Goal: Task Accomplishment & Management: Use online tool/utility

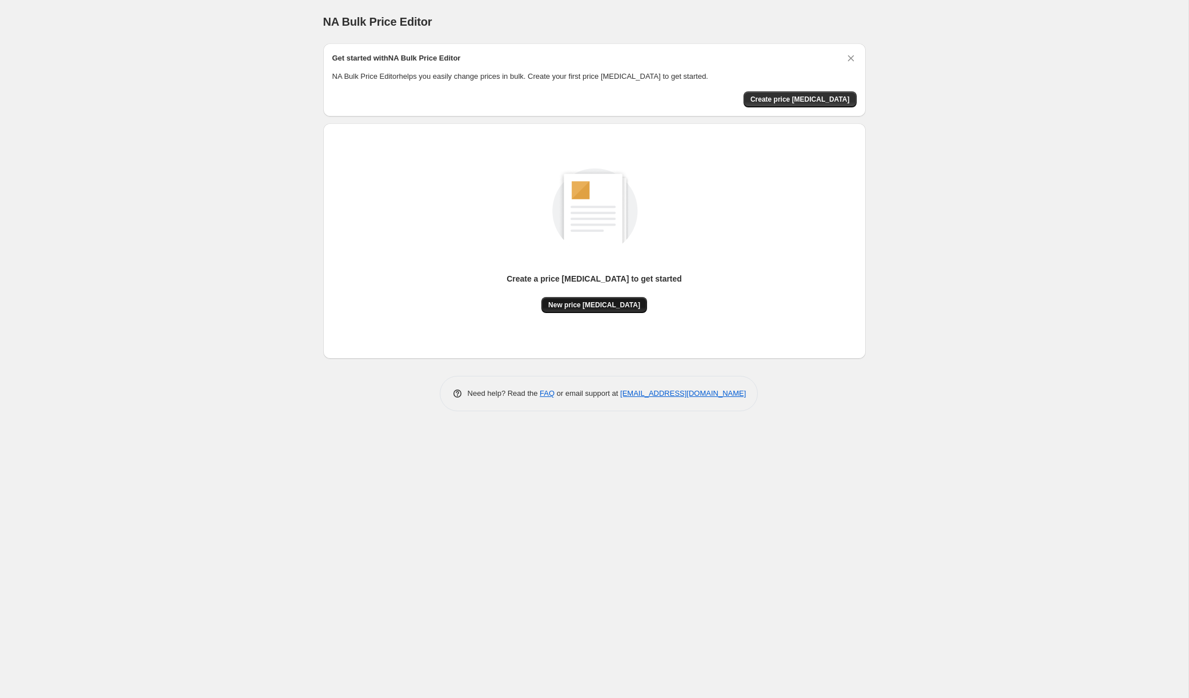
click at [589, 305] on span "New price [MEDICAL_DATA]" at bounding box center [594, 304] width 92 height 9
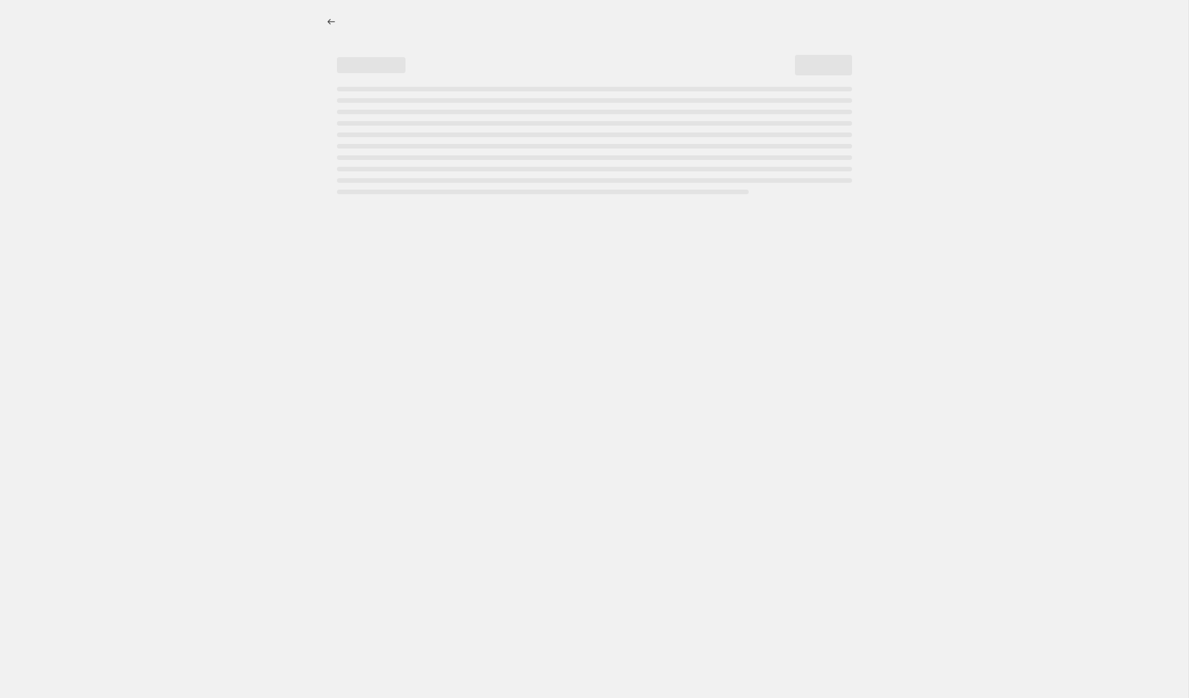
select select "percentage"
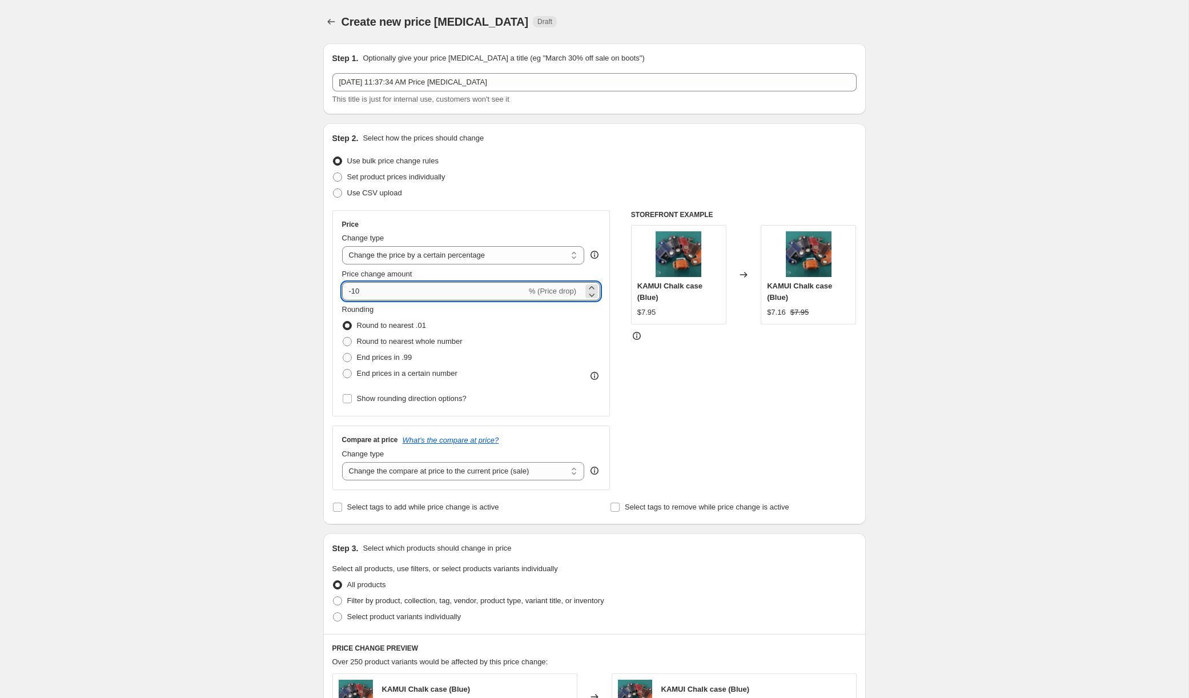
click at [414, 288] on input "-10" at bounding box center [434, 291] width 184 height 18
type input "-1"
click at [592, 287] on icon at bounding box center [591, 287] width 11 height 11
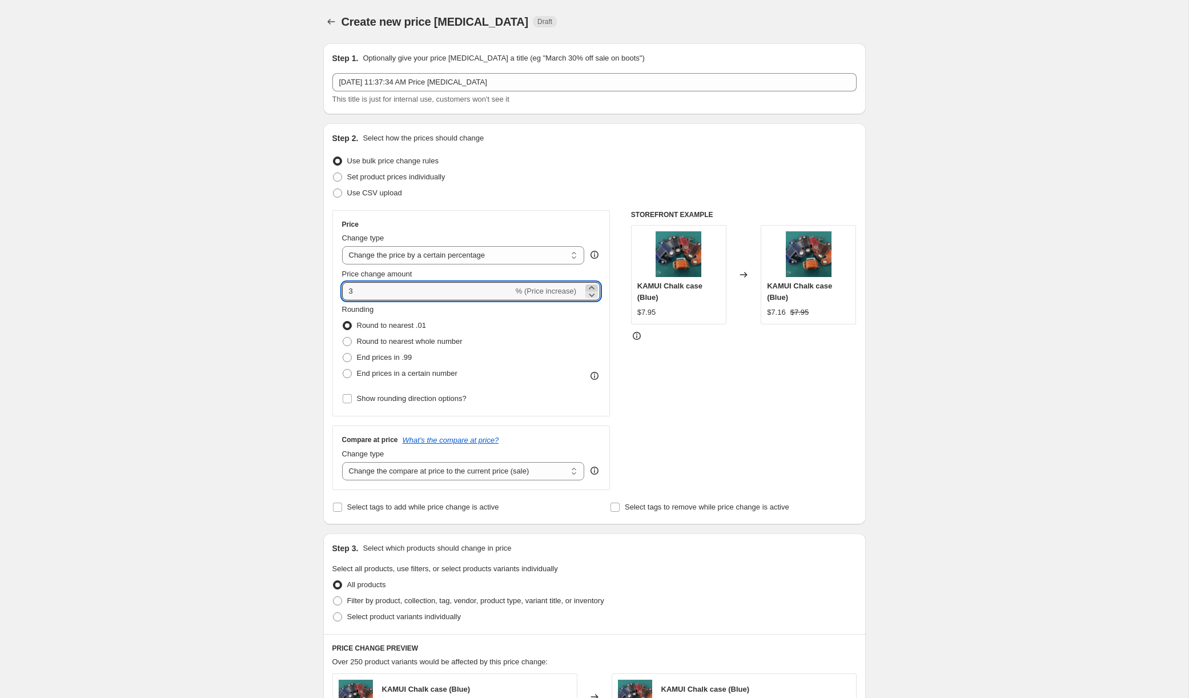
click at [592, 287] on icon at bounding box center [591, 287] width 11 height 11
type input "6"
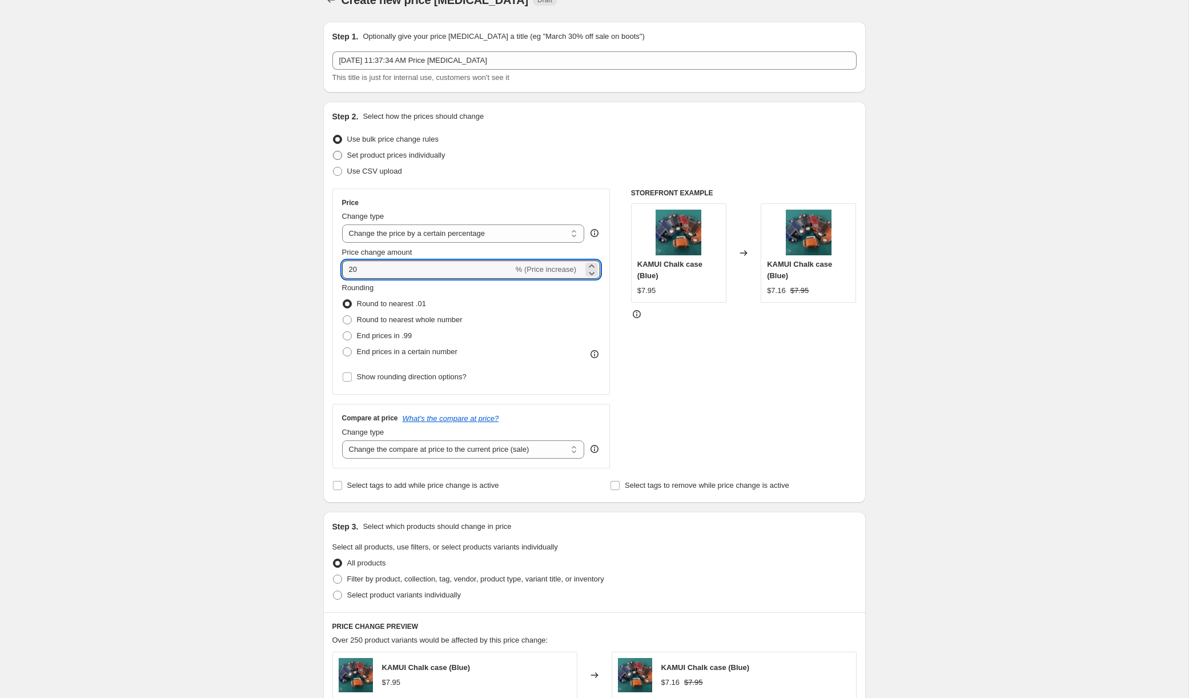
scroll to position [26, 0]
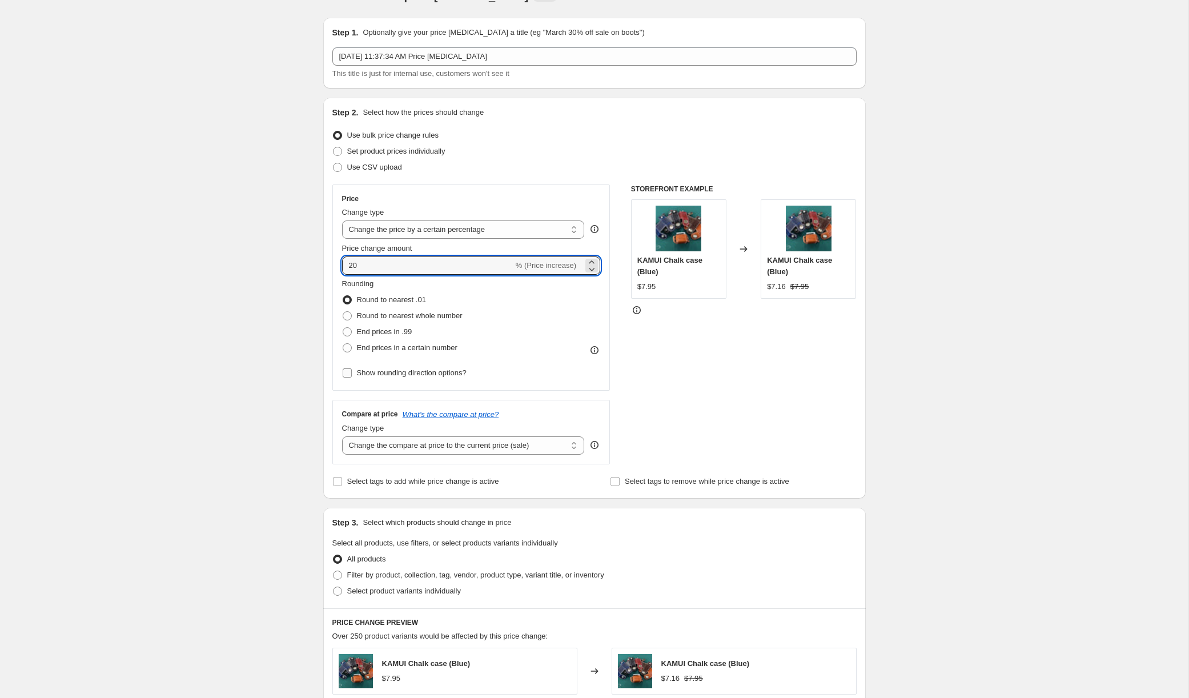
type input "20"
click at [347, 372] on input "Show rounding direction options?" at bounding box center [347, 372] width 9 height 9
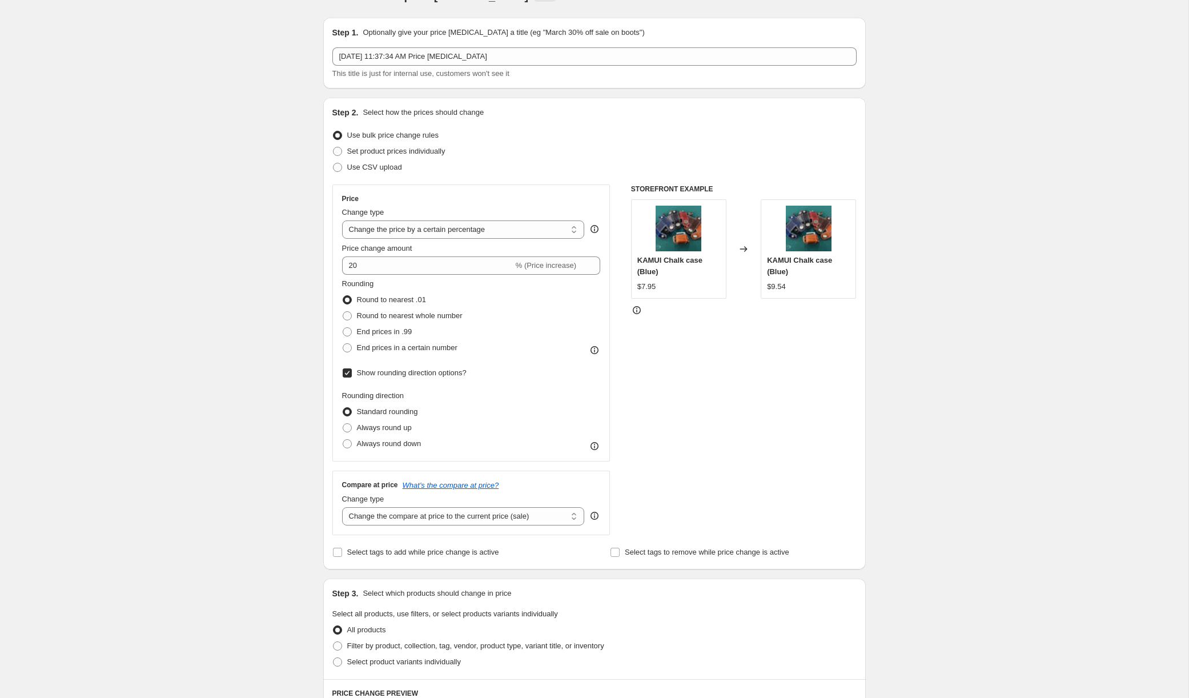
click at [347, 372] on input "Show rounding direction options?" at bounding box center [347, 372] width 9 height 9
checkbox input "false"
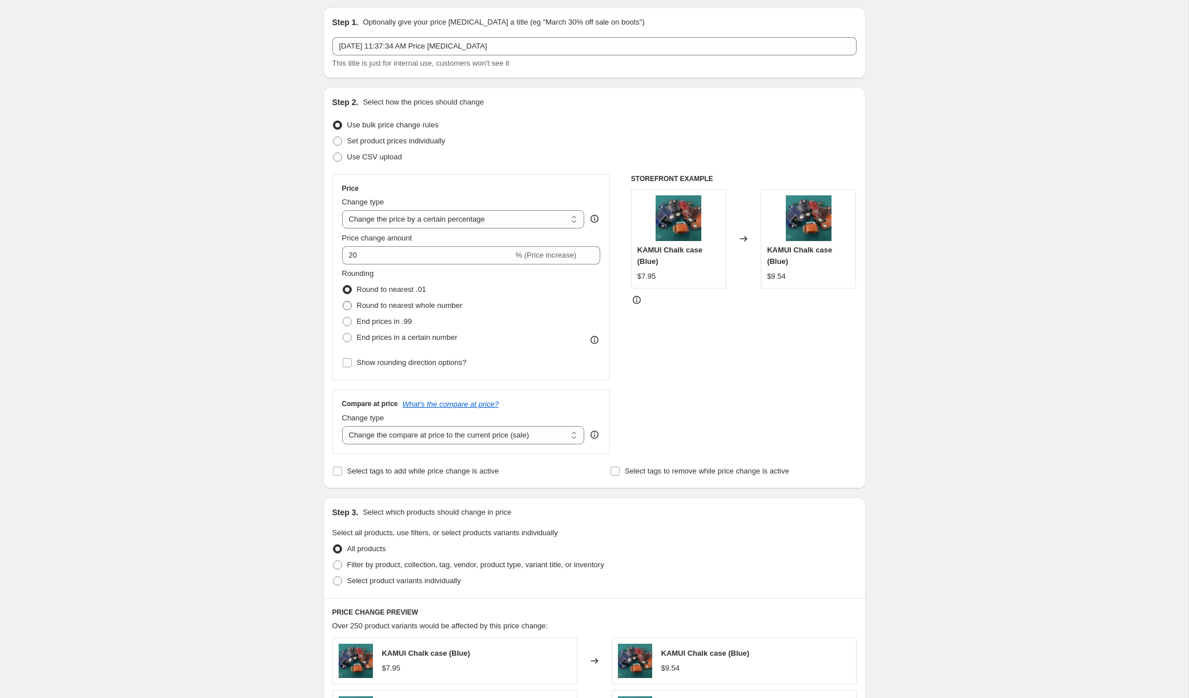
scroll to position [38, 0]
click at [347, 335] on span at bounding box center [347, 335] width 9 height 9
click at [343, 331] on input "End prices in a certain number" at bounding box center [343, 331] width 1 height 1
radio input "true"
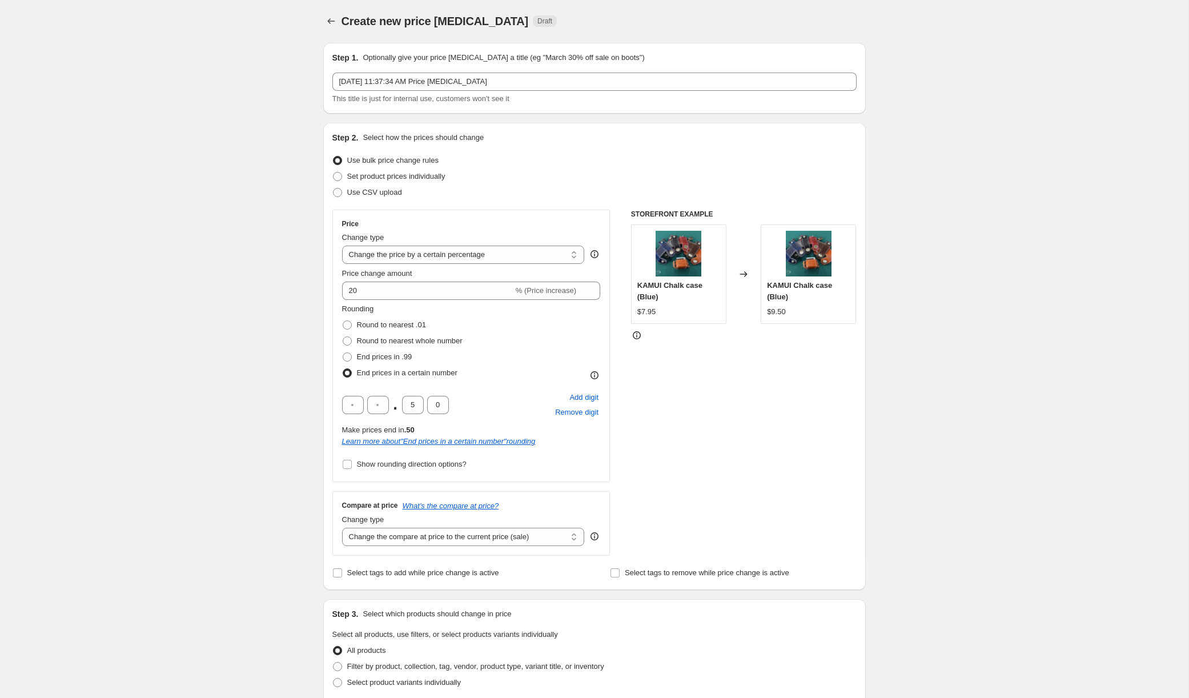
scroll to position [0, 0]
click at [346, 374] on span at bounding box center [347, 373] width 9 height 9
click at [343, 370] on input "End prices in a certain number" at bounding box center [343, 369] width 1 height 1
click at [348, 343] on span at bounding box center [347, 341] width 9 height 9
click at [343, 338] on input "Round to nearest whole number" at bounding box center [343, 337] width 1 height 1
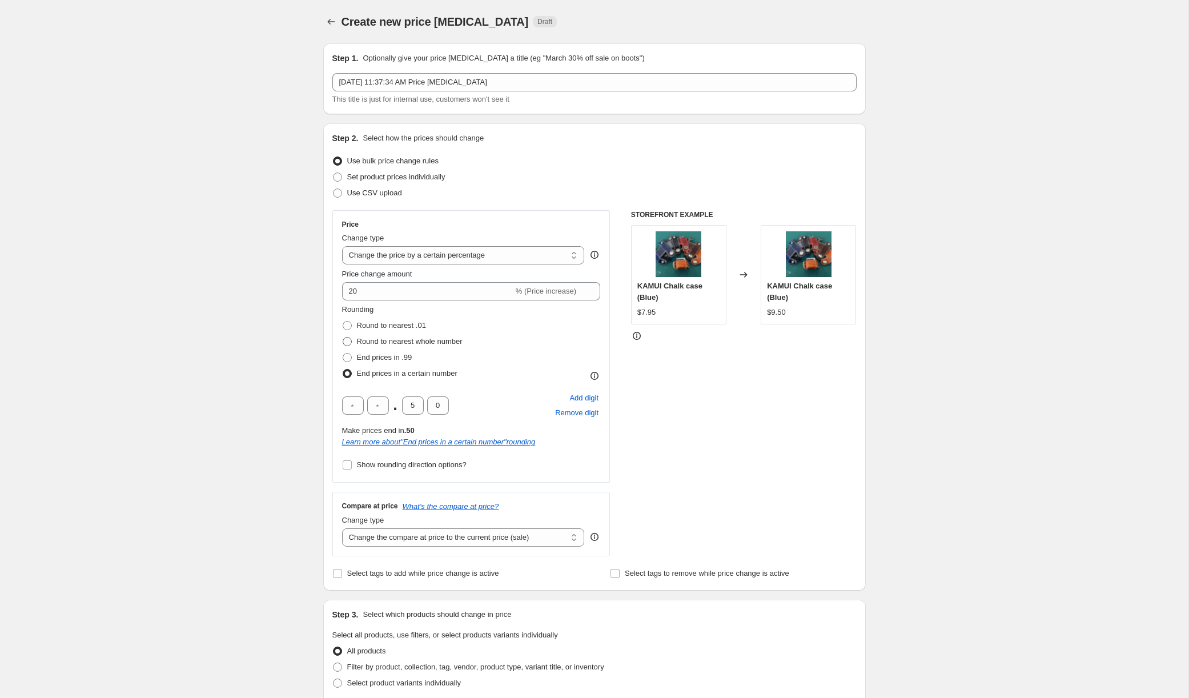
radio input "true"
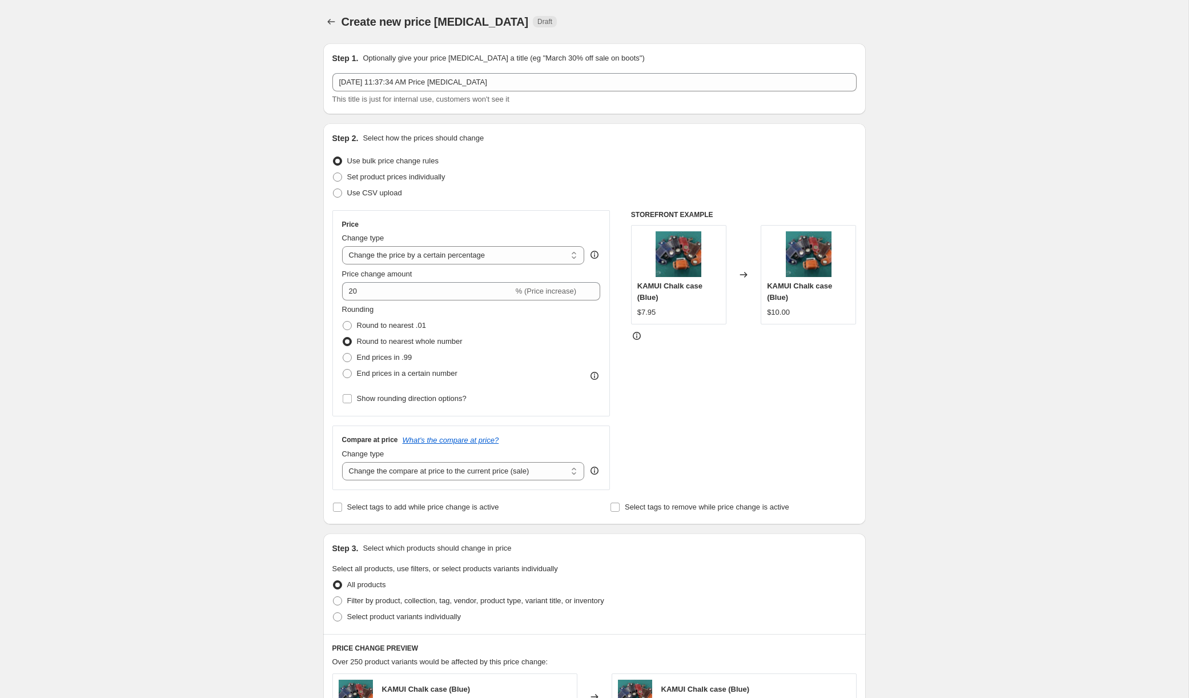
scroll to position [14, 0]
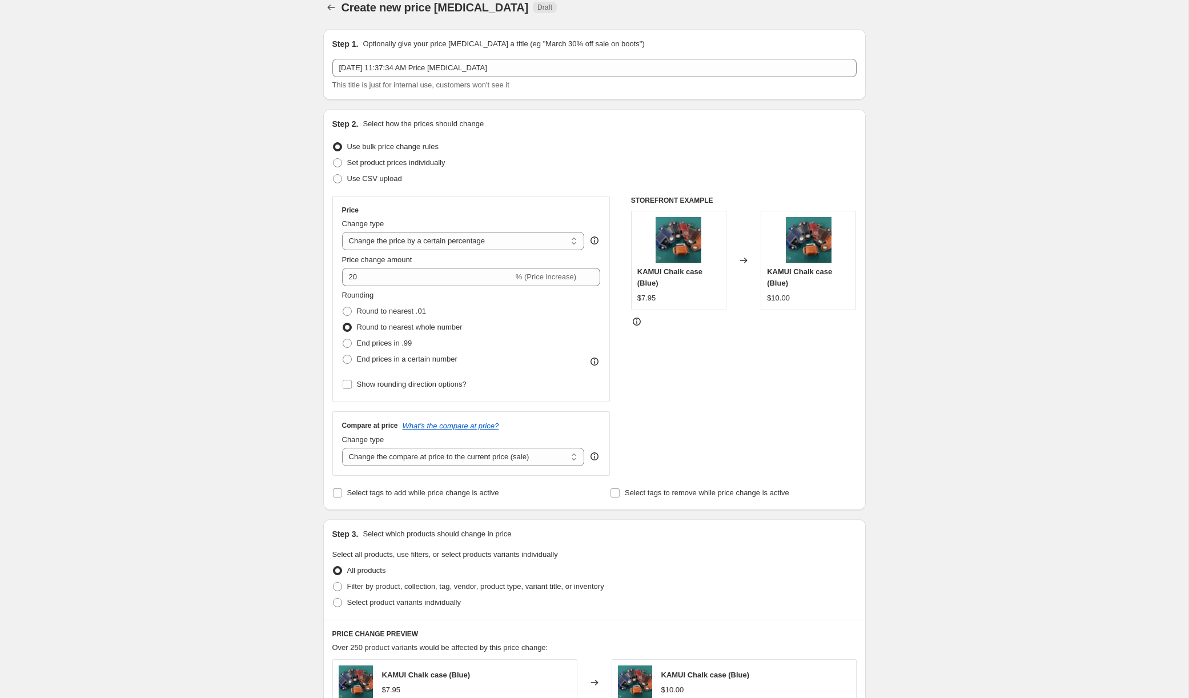
click at [637, 321] on icon at bounding box center [636, 321] width 11 height 11
click at [346, 310] on span at bounding box center [347, 311] width 9 height 9
click at [343, 307] on input "Round to nearest .01" at bounding box center [343, 307] width 1 height 1
radio input "true"
click at [347, 328] on span at bounding box center [347, 327] width 9 height 9
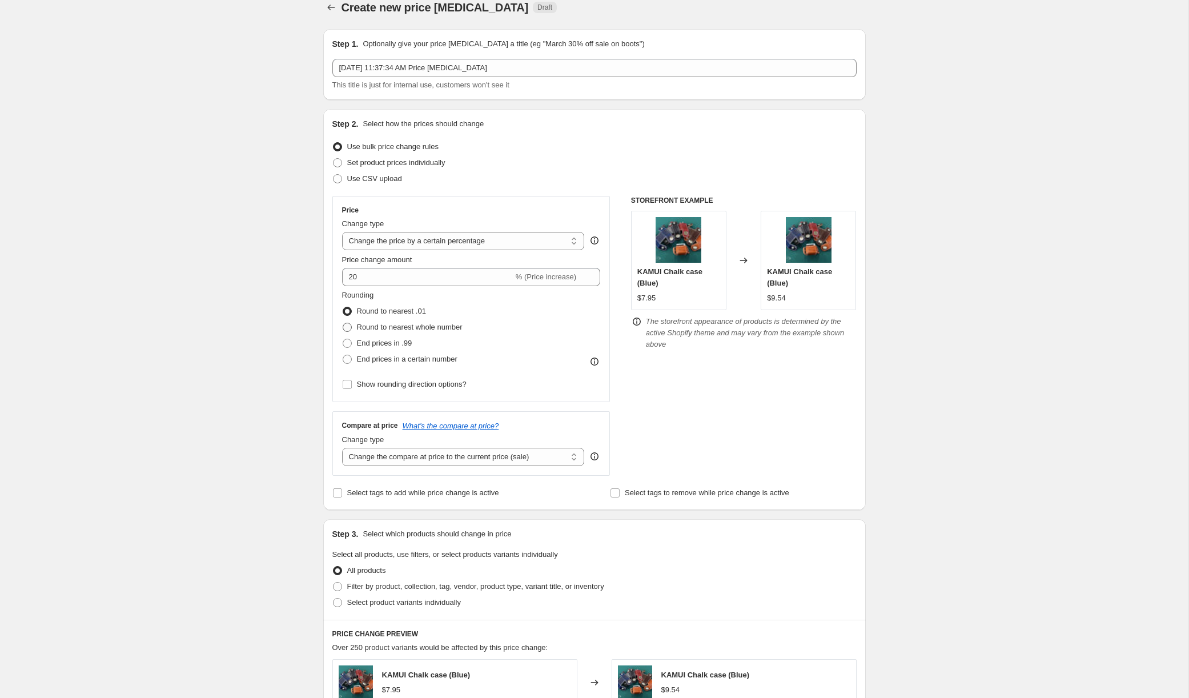
click at [343, 323] on input "Round to nearest whole number" at bounding box center [343, 323] width 1 height 1
radio input "true"
click at [347, 340] on span at bounding box center [347, 343] width 9 height 9
click at [343, 339] on input "End prices in .99" at bounding box center [343, 339] width 1 height 1
radio input "true"
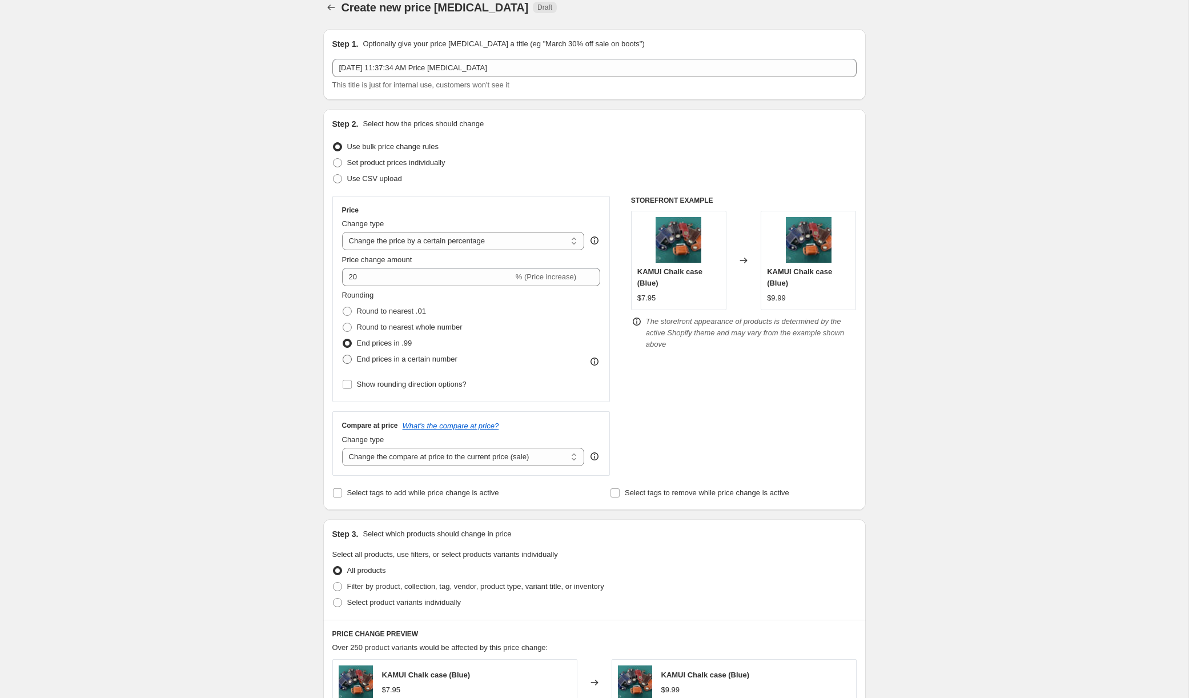
click at [347, 361] on span at bounding box center [347, 359] width 9 height 9
click at [343, 355] on input "End prices in a certain number" at bounding box center [343, 355] width 1 height 1
radio input "true"
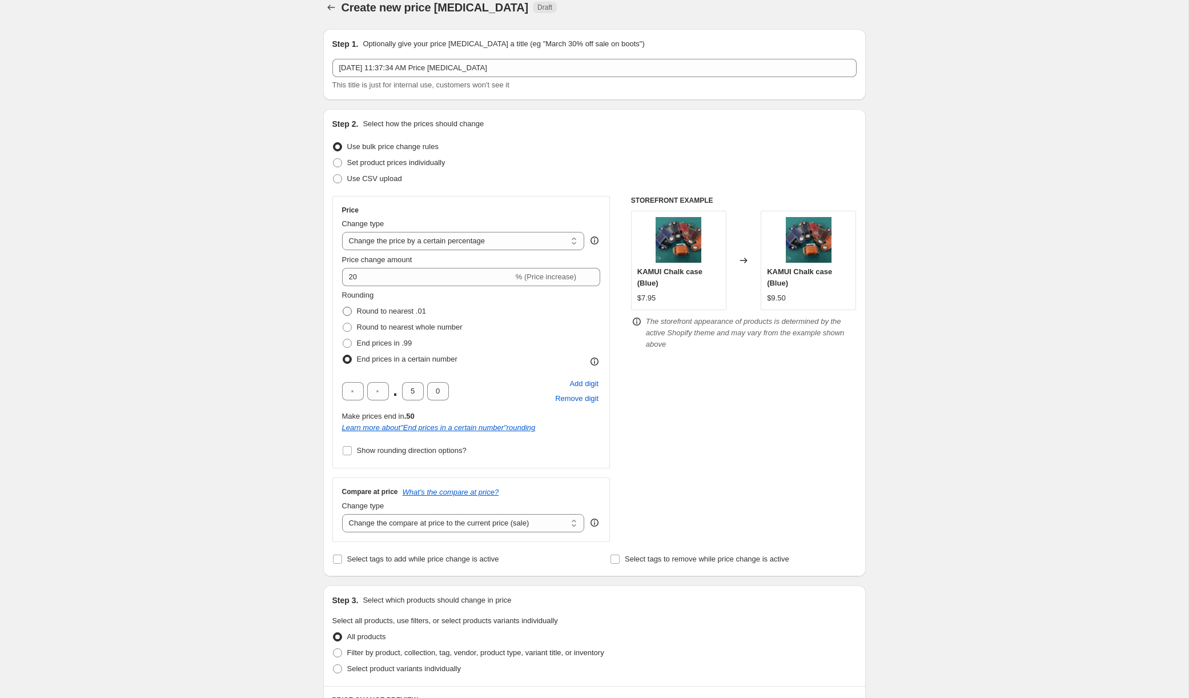
click at [346, 311] on span at bounding box center [347, 311] width 9 height 9
click at [343, 307] on input "Round to nearest .01" at bounding box center [343, 307] width 1 height 1
radio input "true"
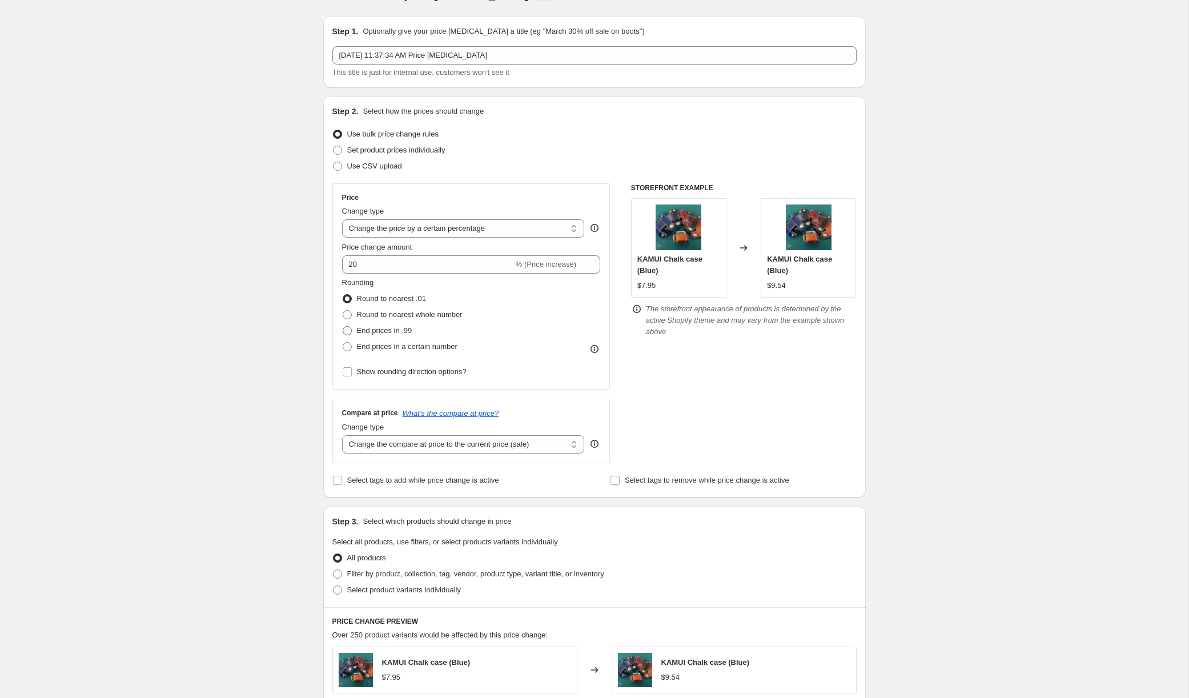
click at [345, 326] on label "End prices in .99" at bounding box center [377, 331] width 70 height 16
click at [343, 326] on input "End prices in .99" at bounding box center [343, 326] width 1 height 1
radio input "true"
click at [349, 348] on span at bounding box center [347, 348] width 9 height 9
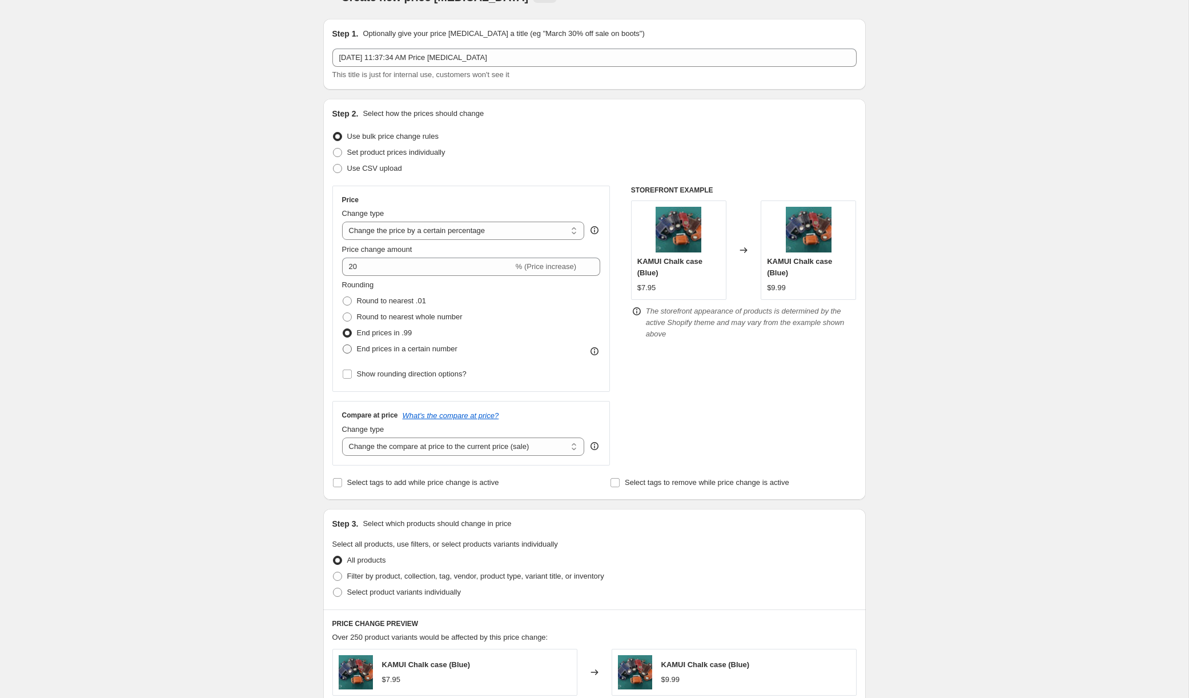
click at [343, 345] on input "End prices in a certain number" at bounding box center [343, 344] width 1 height 1
radio input "true"
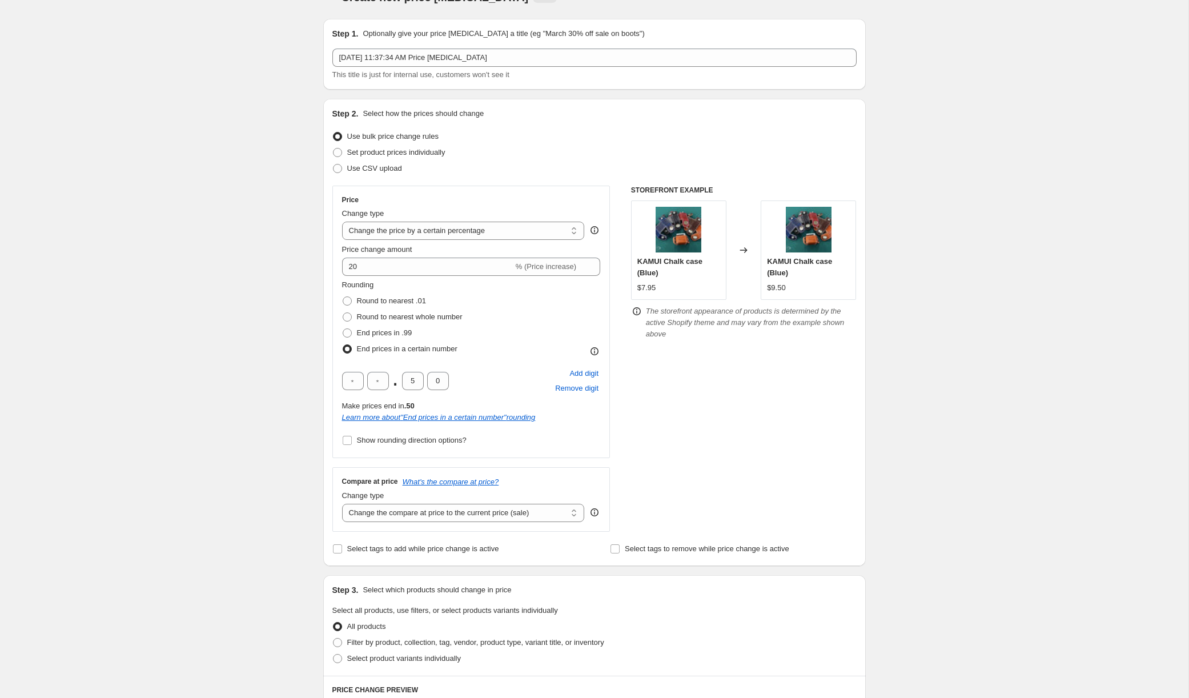
scroll to position [23, 0]
click at [350, 442] on input "Show rounding direction options?" at bounding box center [347, 441] width 9 height 9
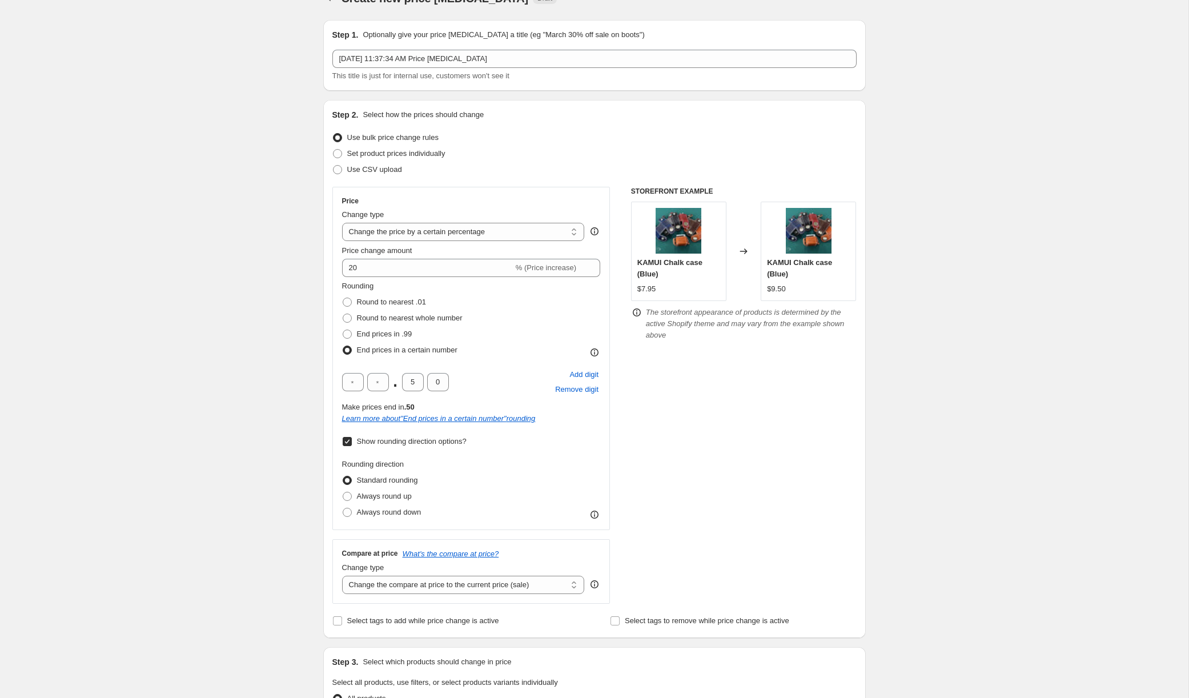
click at [350, 442] on input "Show rounding direction options?" at bounding box center [347, 441] width 9 height 9
checkbox input "false"
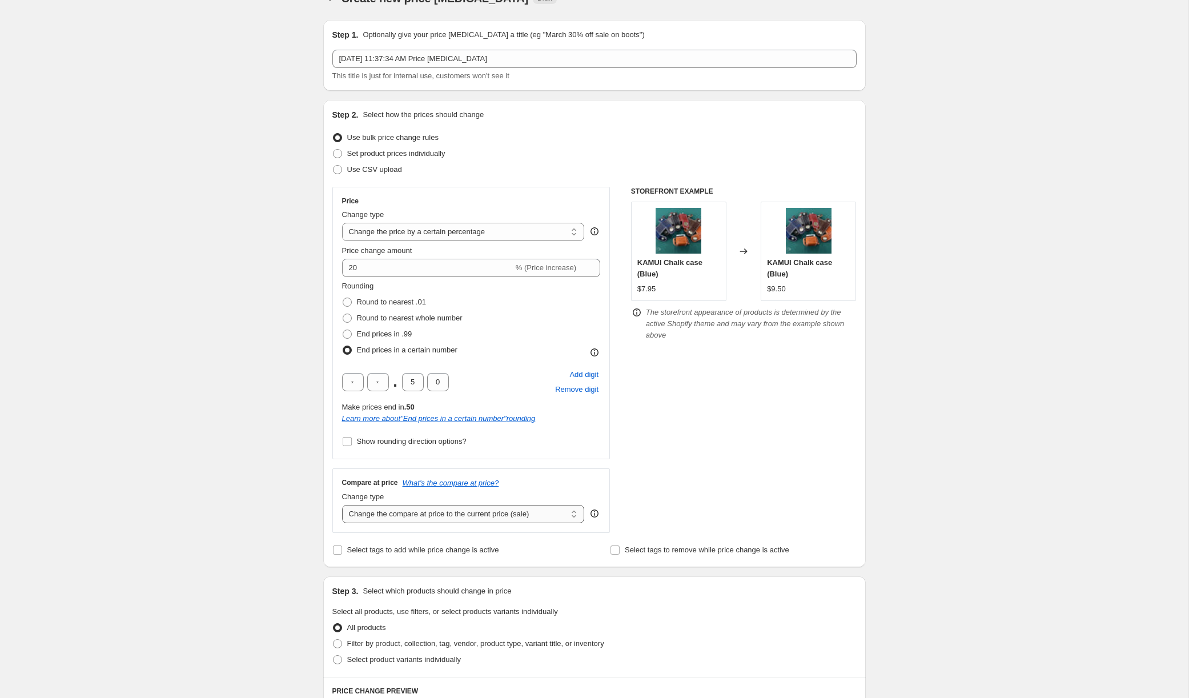
scroll to position [23, 0]
click at [387, 520] on select "Change the compare at price to the current price (sale) Change the compare at p…" at bounding box center [463, 514] width 243 height 18
select select "remove"
click at [420, 378] on input "5" at bounding box center [413, 383] width 22 height 18
click at [443, 385] on input "0" at bounding box center [438, 383] width 22 height 18
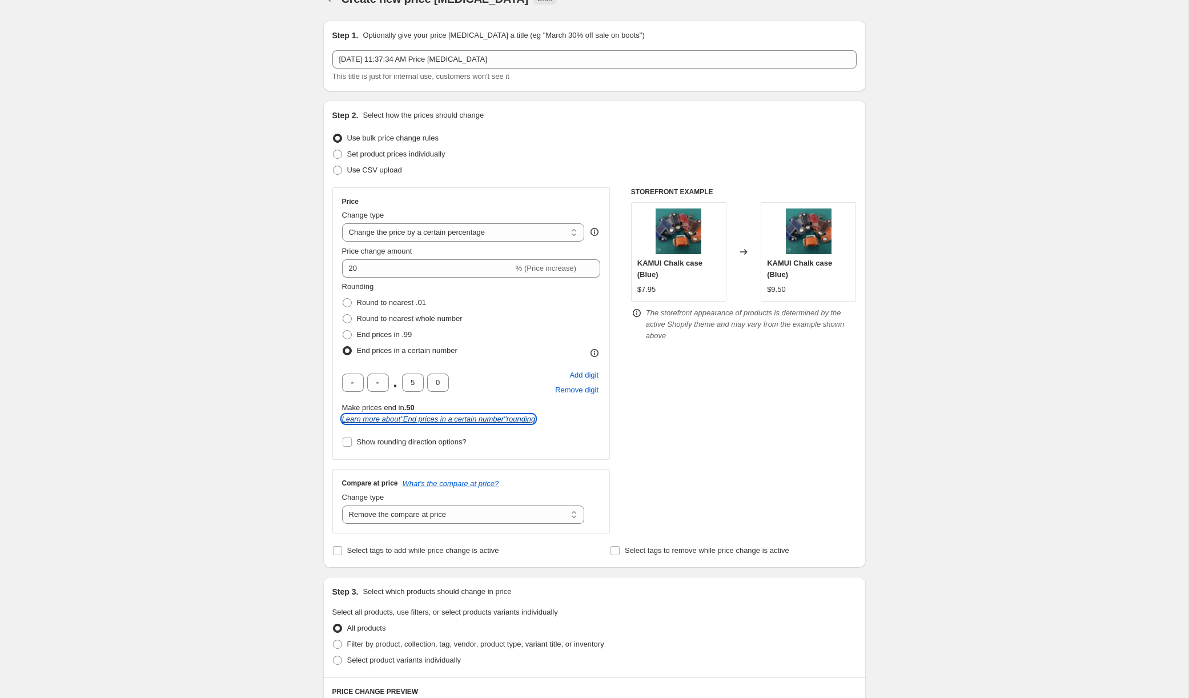
click at [499, 419] on icon "Learn more about " End prices in a certain number " rounding" at bounding box center [439, 419] width 194 height 9
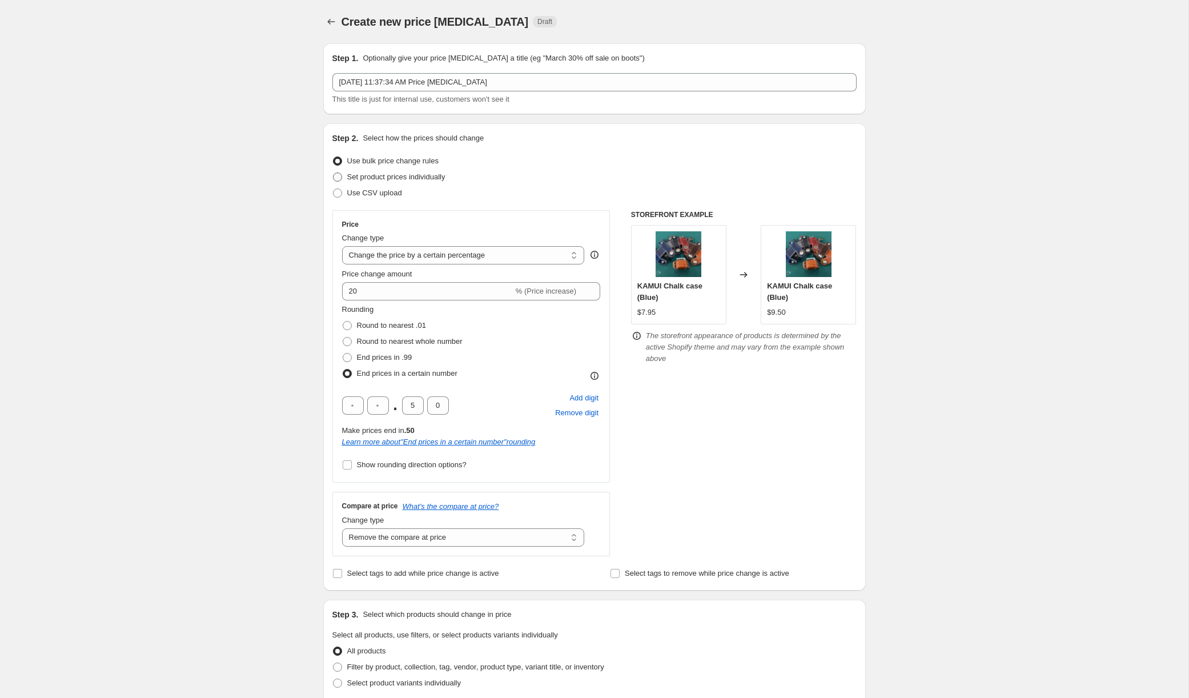
click at [338, 177] on span at bounding box center [337, 176] width 9 height 9
click at [334, 173] on input "Set product prices individually" at bounding box center [333, 172] width 1 height 1
radio input "true"
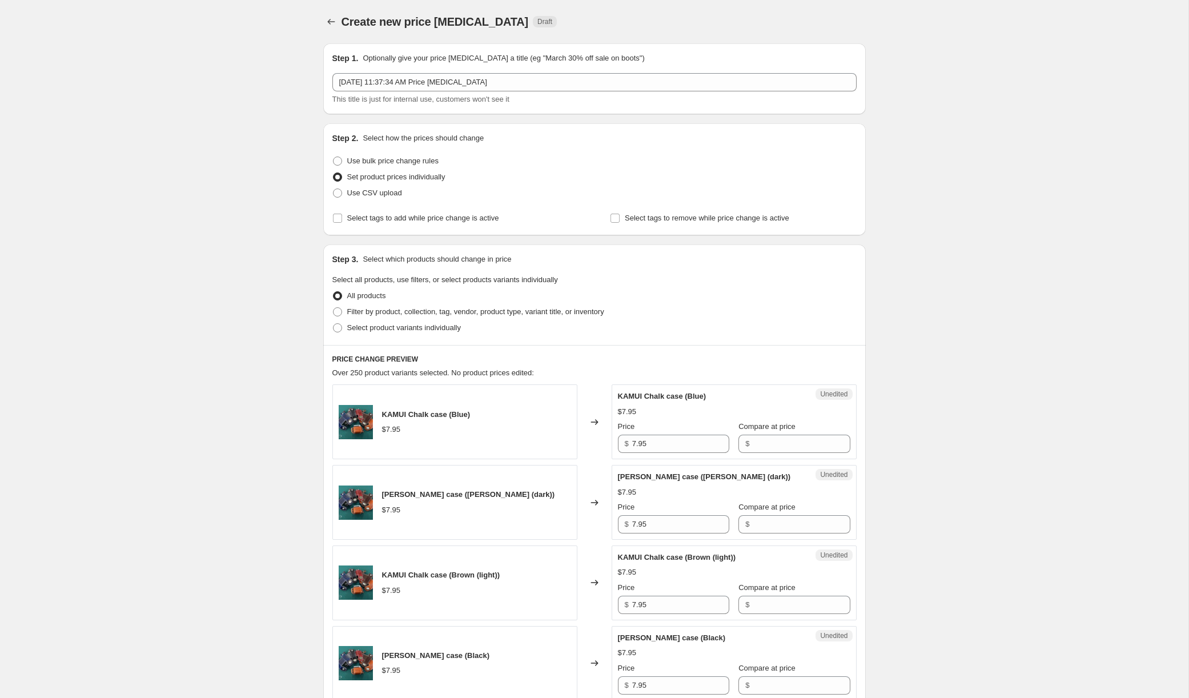
click at [471, 442] on div "KAMUI Chalk case (Blue) $7.95" at bounding box center [454, 421] width 245 height 75
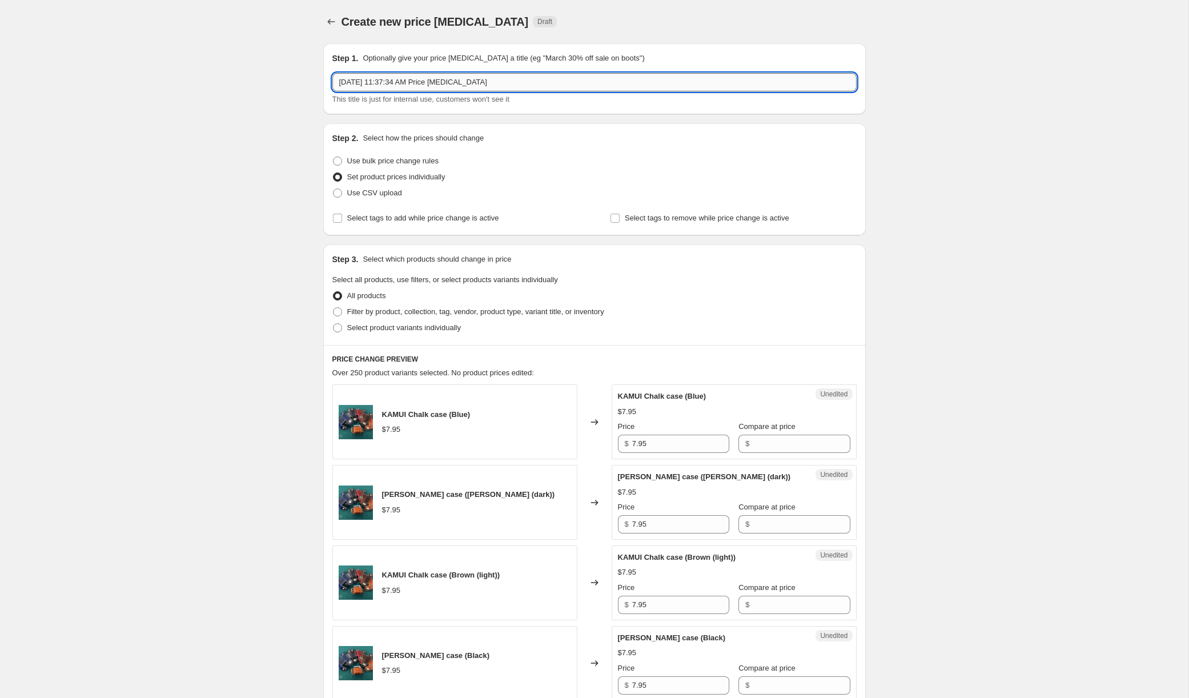
click at [413, 89] on input "Sep 20, 2025, 11:37:34 AM Price change job" at bounding box center [594, 82] width 524 height 18
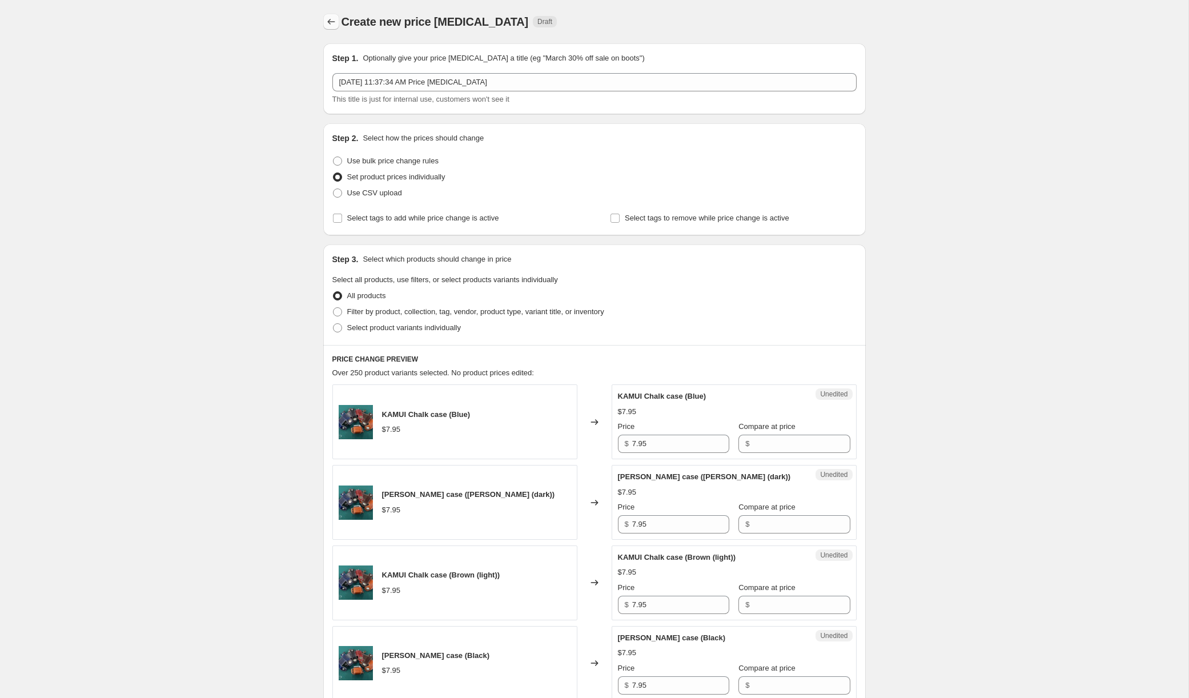
click at [331, 20] on icon "Price change jobs" at bounding box center [331, 21] width 11 height 11
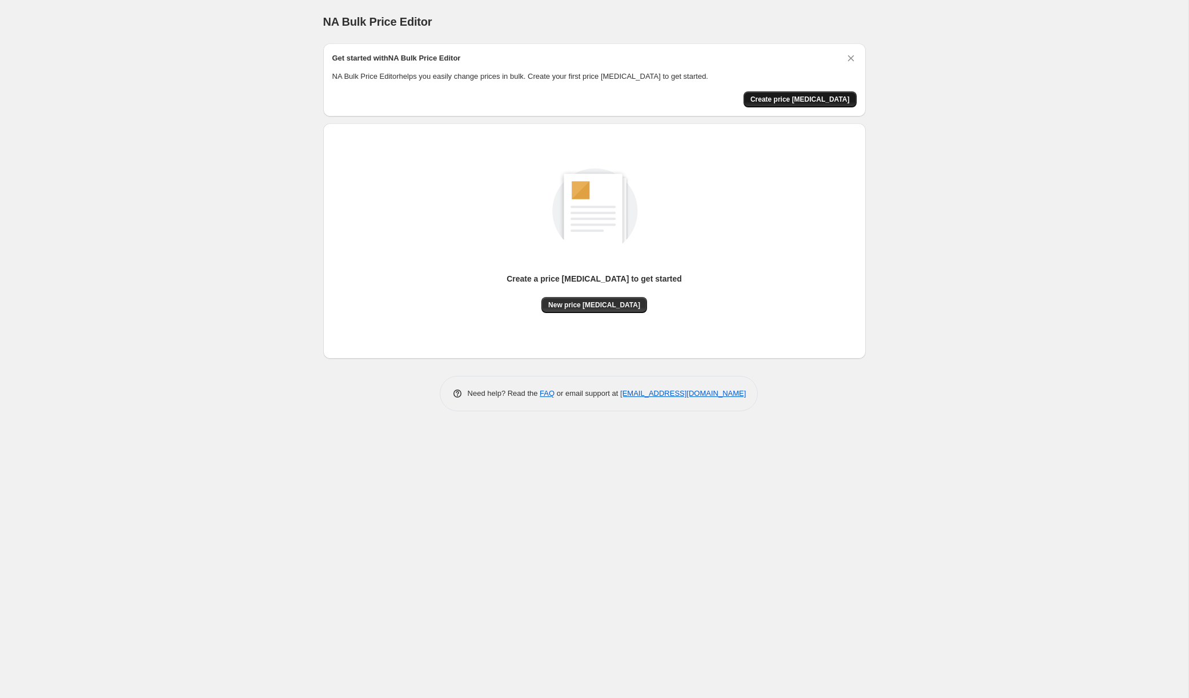
click at [772, 93] on button "Create price change job" at bounding box center [800, 99] width 113 height 16
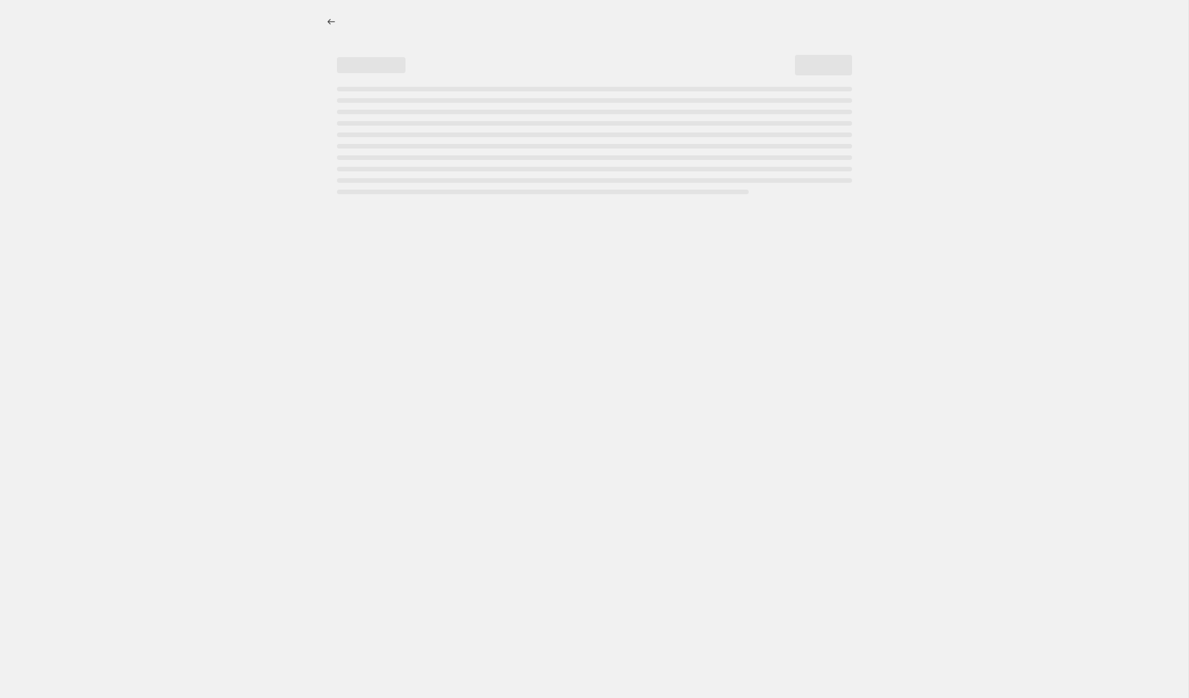
select select "percentage"
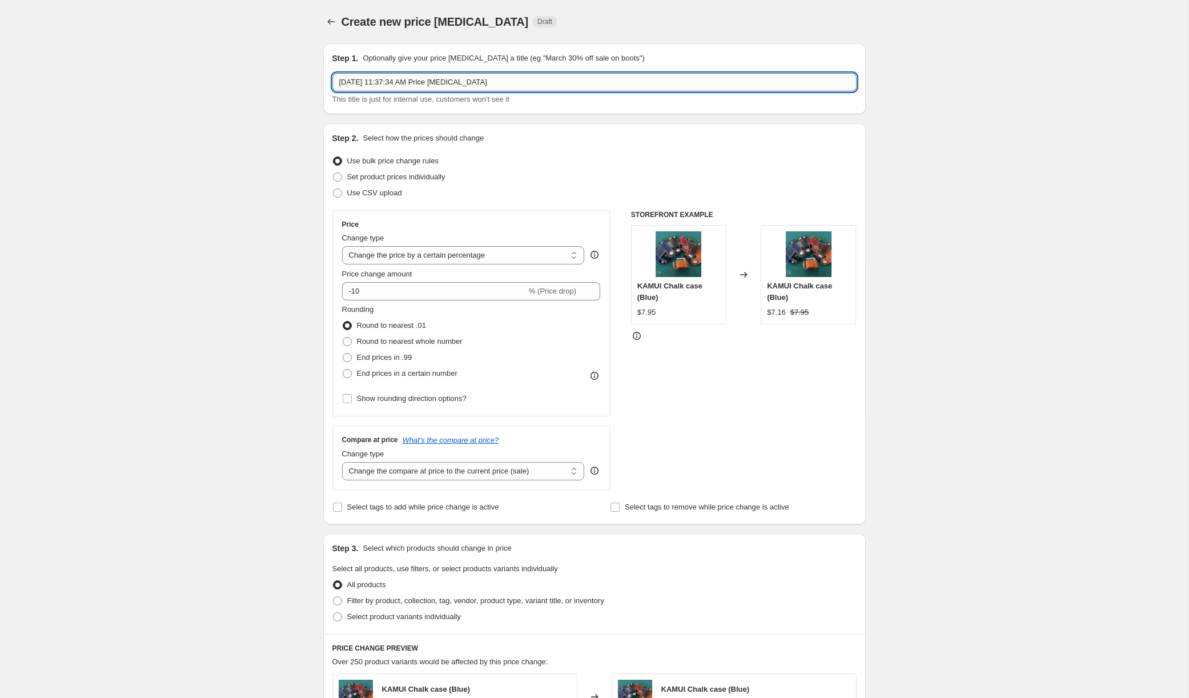
click at [507, 79] on input "Sep 20, 2025, 11:37:34 AM Price change job" at bounding box center [594, 82] width 524 height 18
type input "20% increase tariff"
click at [585, 155] on div "Use bulk price change rules" at bounding box center [594, 161] width 524 height 16
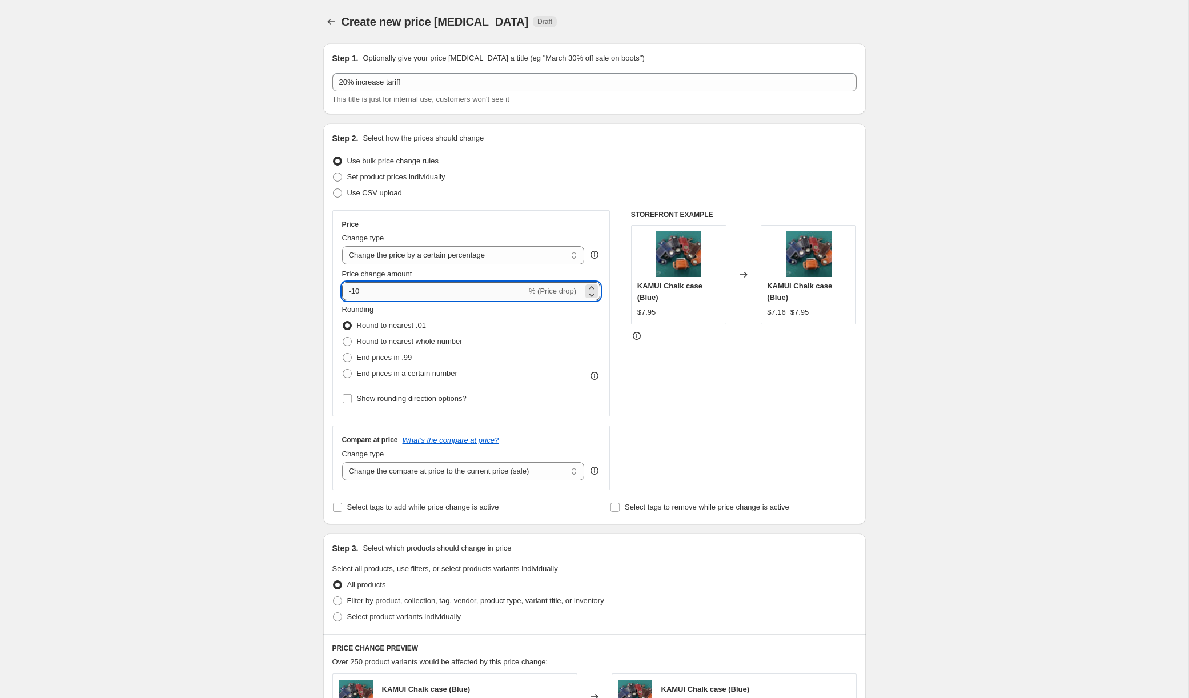
click at [433, 290] on input "-10" at bounding box center [434, 291] width 184 height 18
click at [433, 290] on input "-15" at bounding box center [434, 291] width 184 height 18
type input "20"
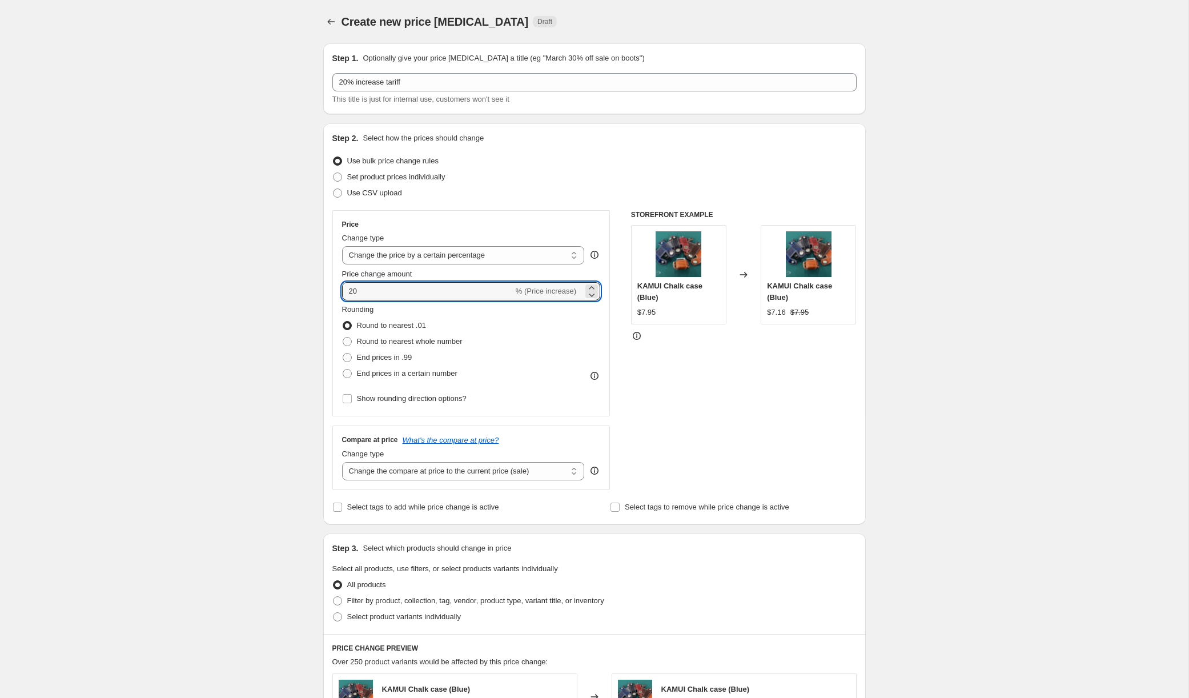
click at [484, 304] on div "Rounding Round to nearest .01 Round to nearest whole number End prices in .99 E…" at bounding box center [471, 343] width 259 height 78
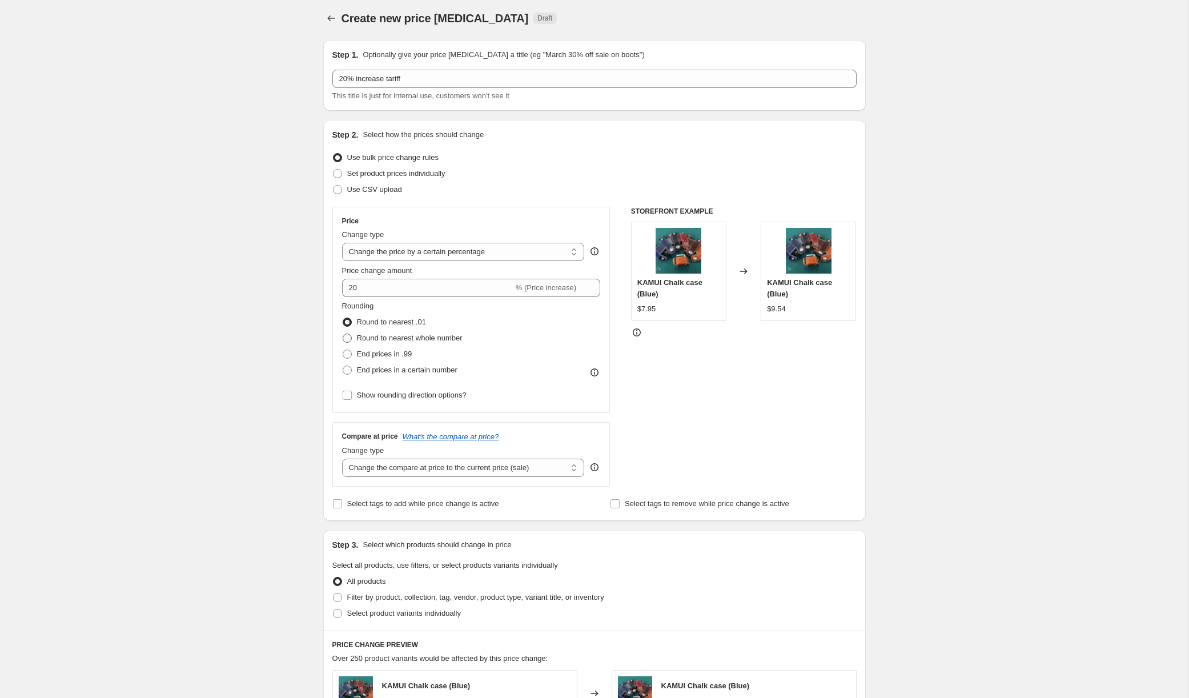
scroll to position [5, 0]
click at [350, 392] on input "Show rounding direction options?" at bounding box center [347, 394] width 9 height 9
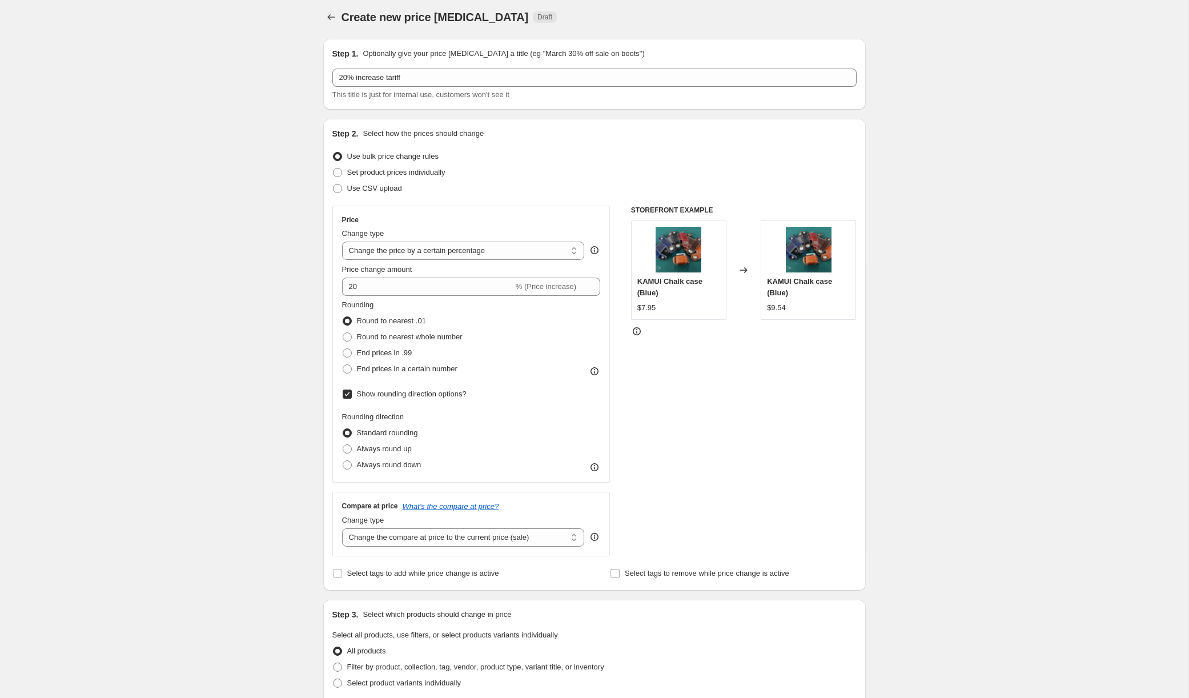
scroll to position [12, 0]
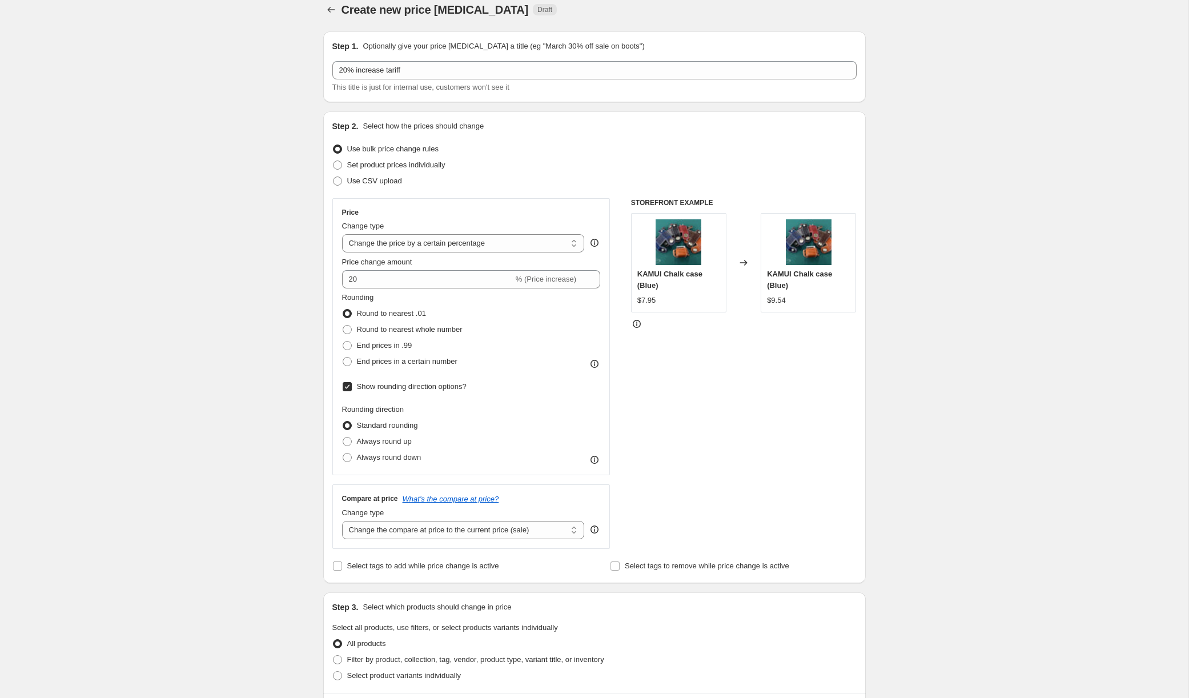
click at [344, 388] on input "Show rounding direction options?" at bounding box center [347, 386] width 9 height 9
checkbox input "false"
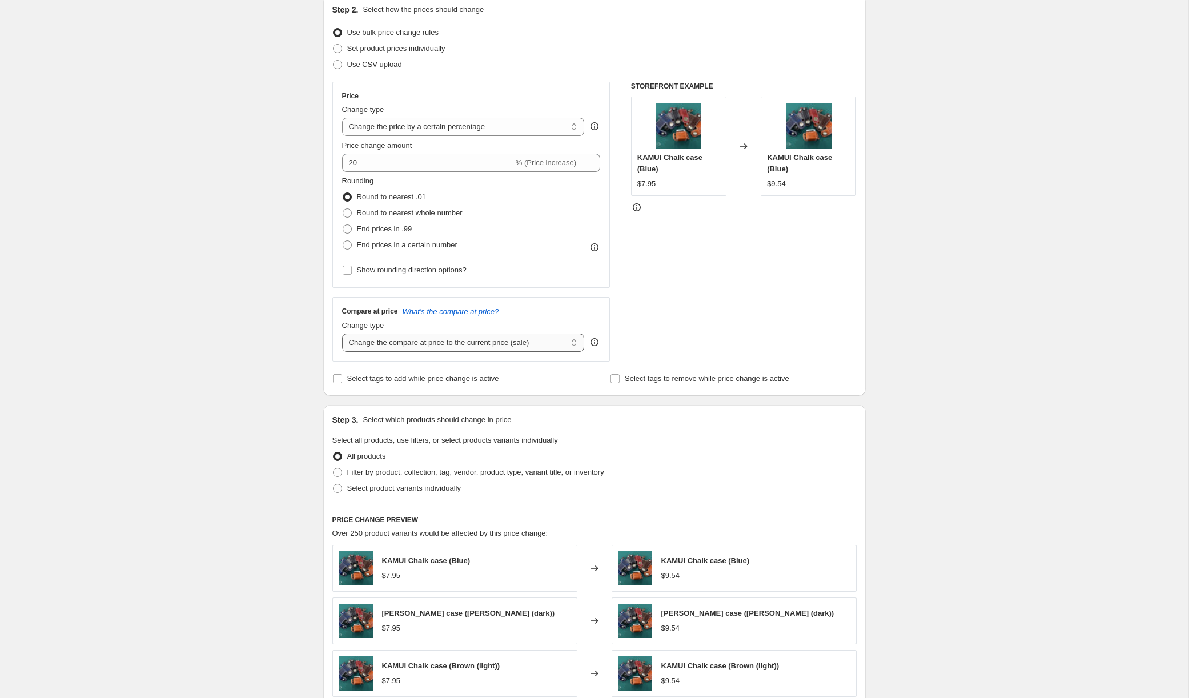
scroll to position [134, 0]
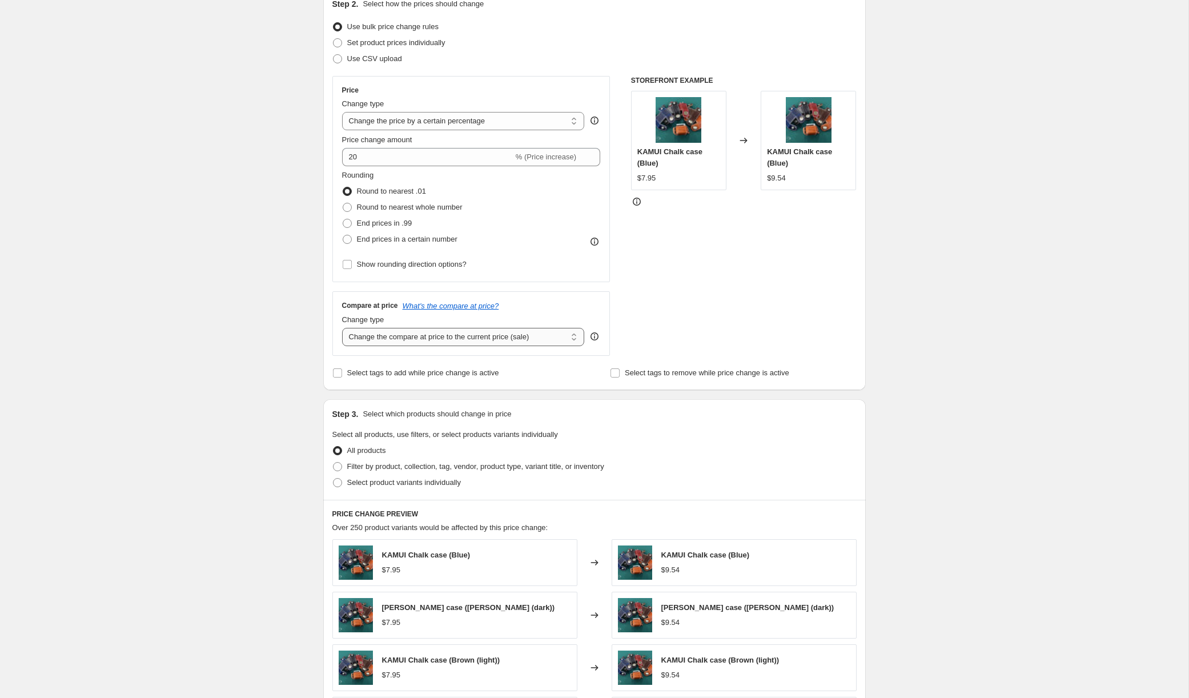
click at [400, 340] on select "Change the compare at price to the current price (sale) Change the compare at p…" at bounding box center [463, 337] width 243 height 18
select select "remove"
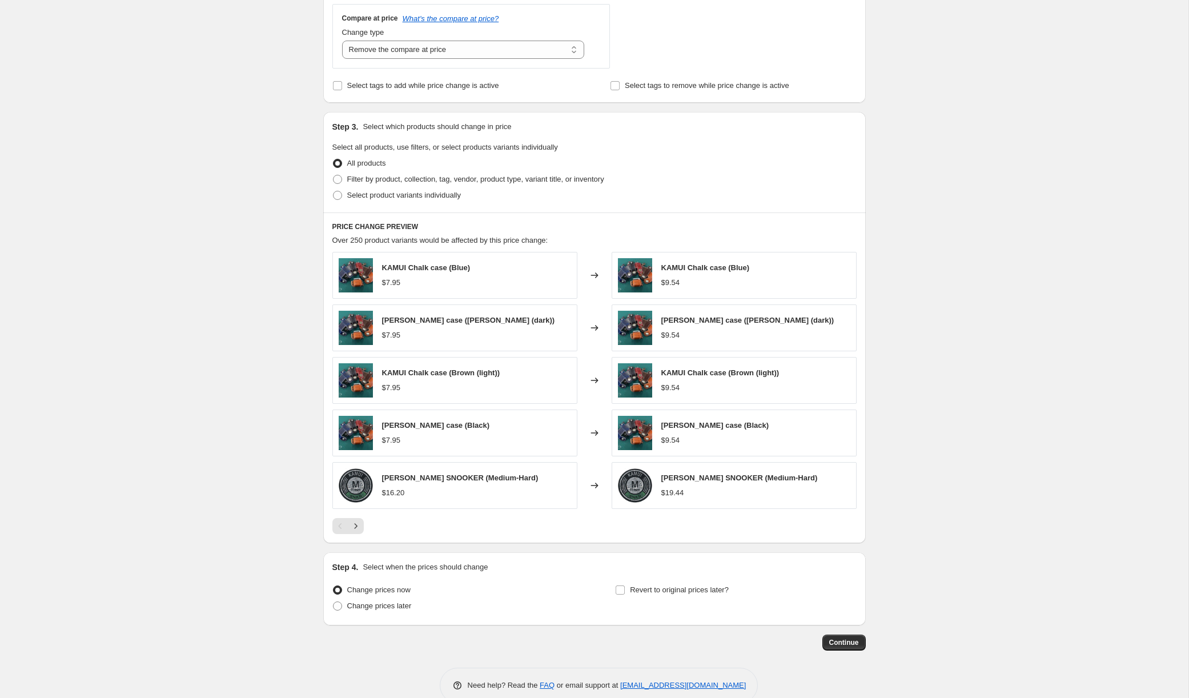
scroll to position [439, 0]
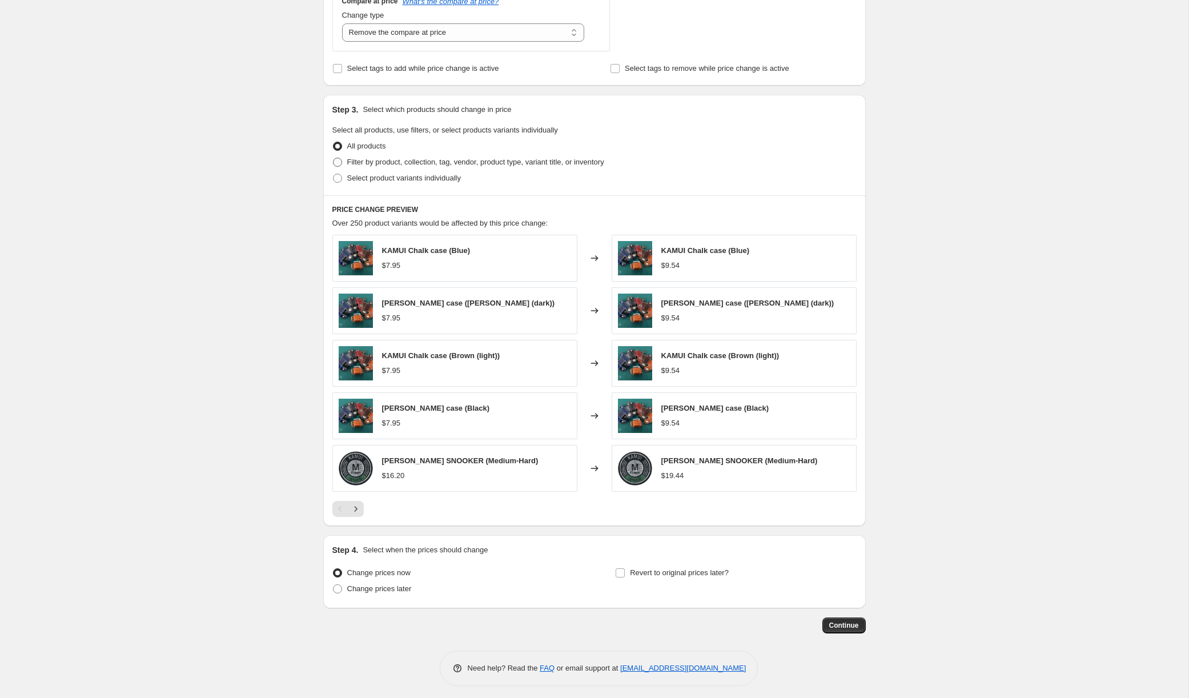
click at [339, 162] on span at bounding box center [337, 162] width 9 height 9
click at [334, 158] on input "Filter by product, collection, tag, vendor, product type, variant title, or inv…" at bounding box center [333, 158] width 1 height 1
radio input "true"
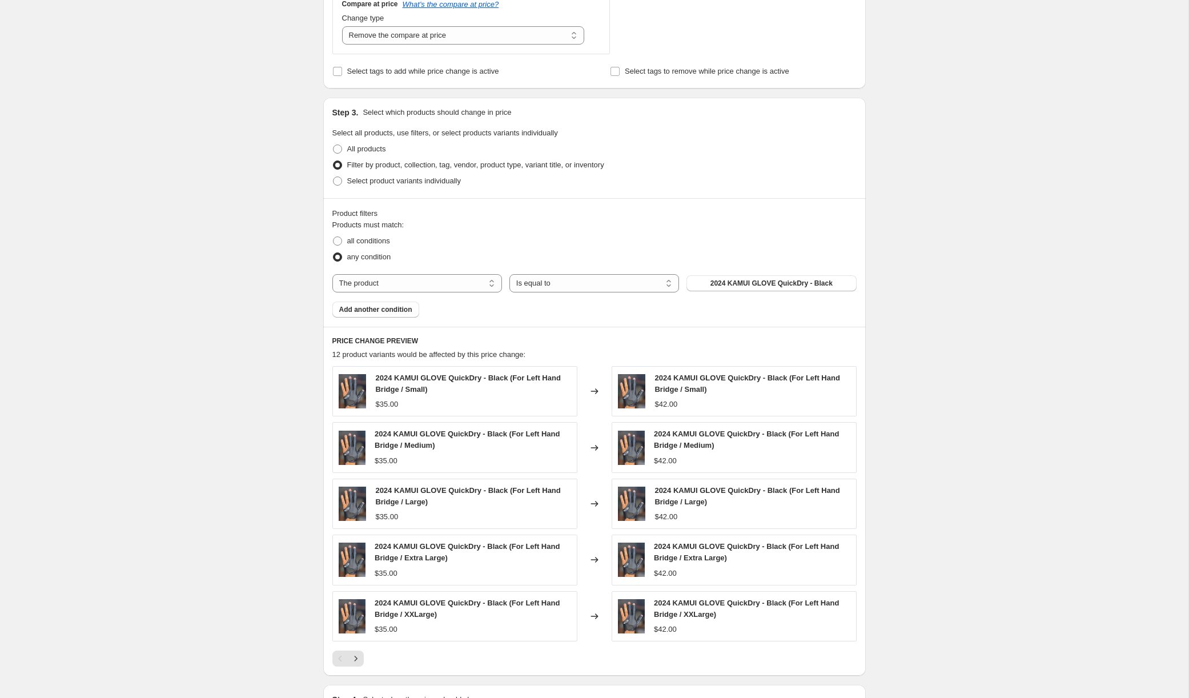
scroll to position [442, 0]
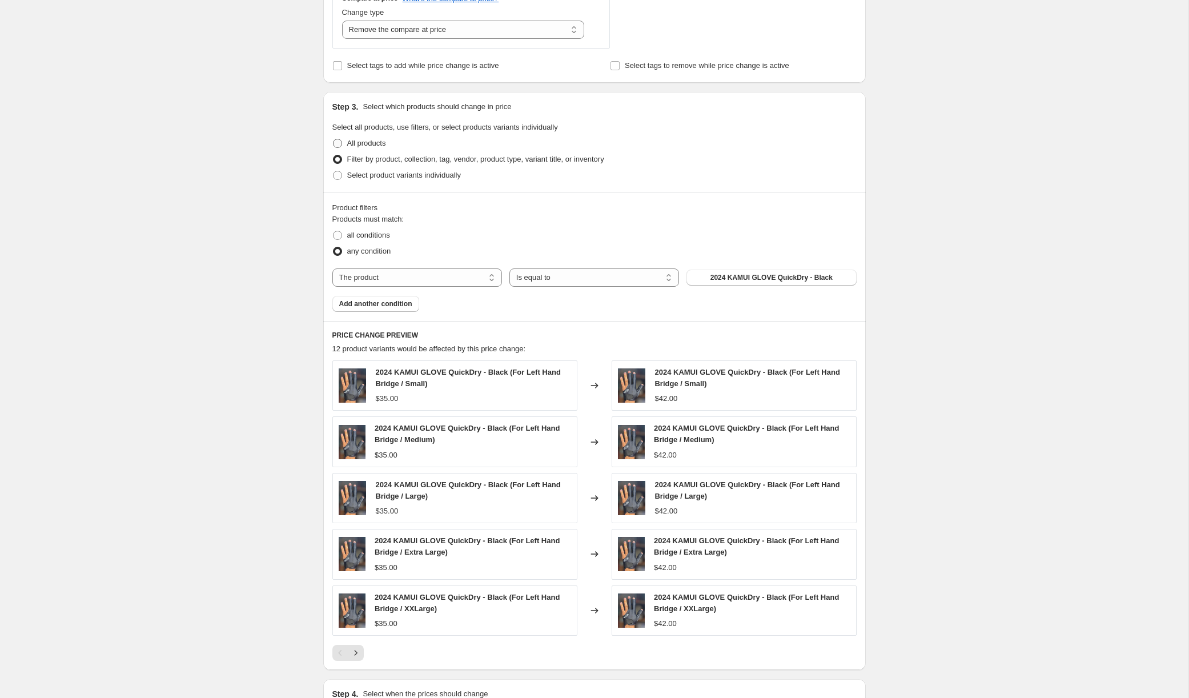
click at [338, 143] on span at bounding box center [337, 143] width 9 height 9
click at [334, 139] on input "All products" at bounding box center [333, 139] width 1 height 1
radio input "true"
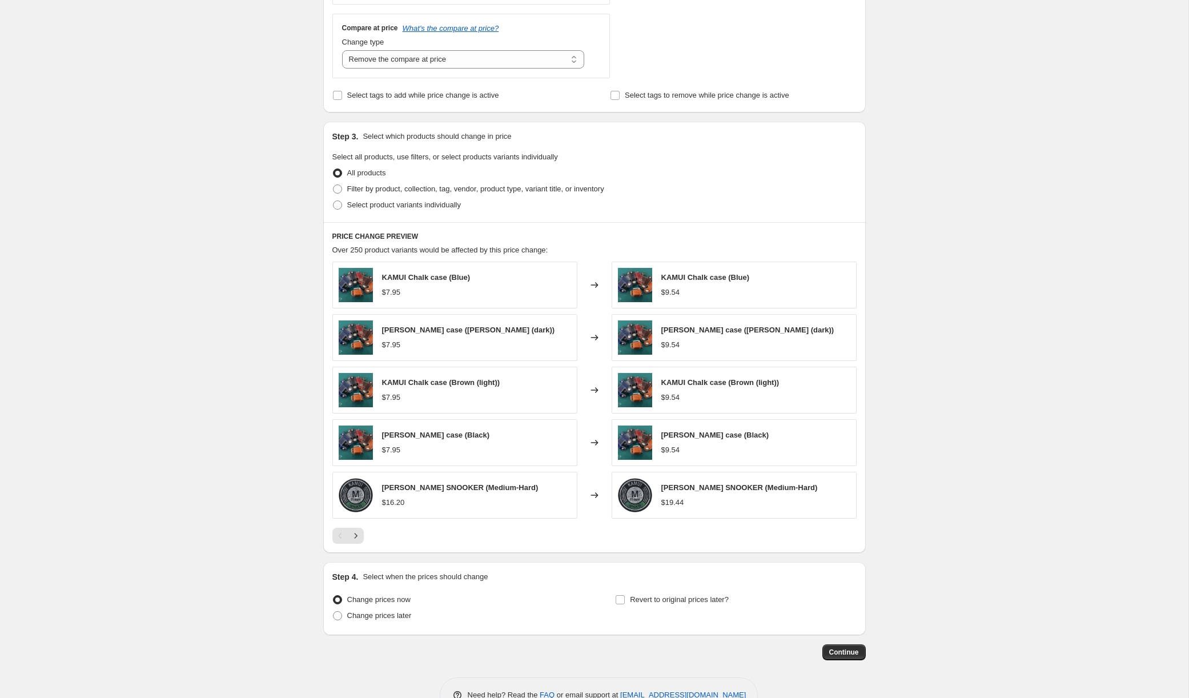
scroll to position [400, 0]
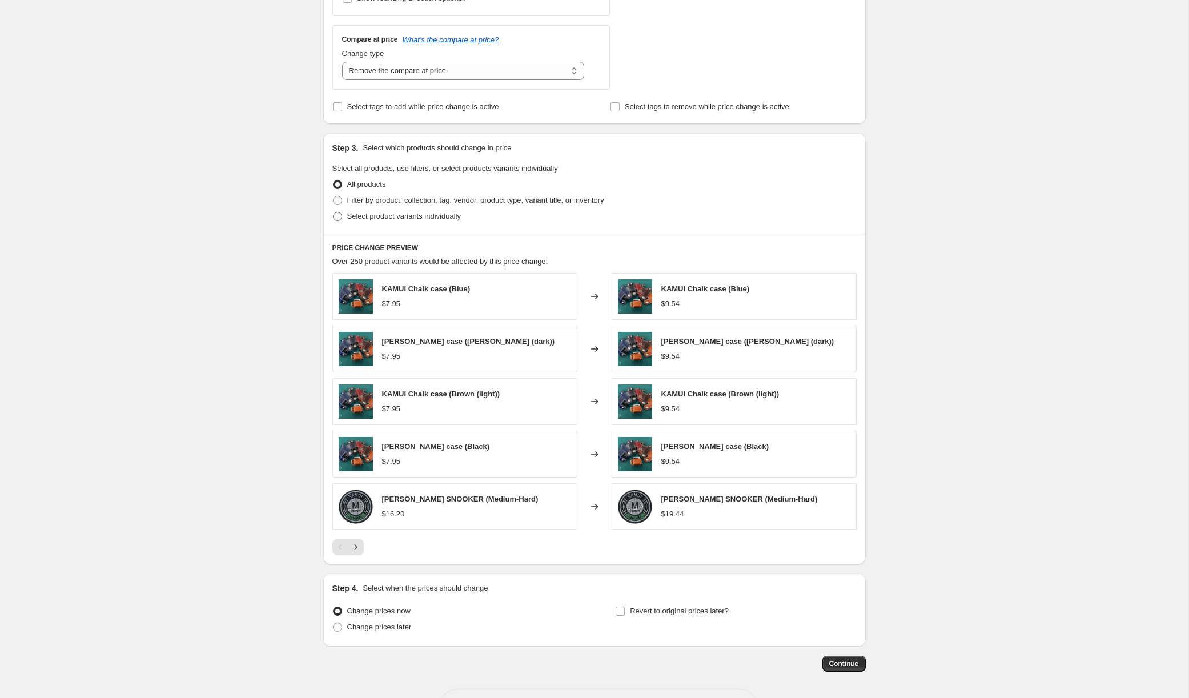
click at [341, 212] on span at bounding box center [337, 216] width 9 height 9
click at [334, 212] on input "Select product variants individually" at bounding box center [333, 212] width 1 height 1
radio input "true"
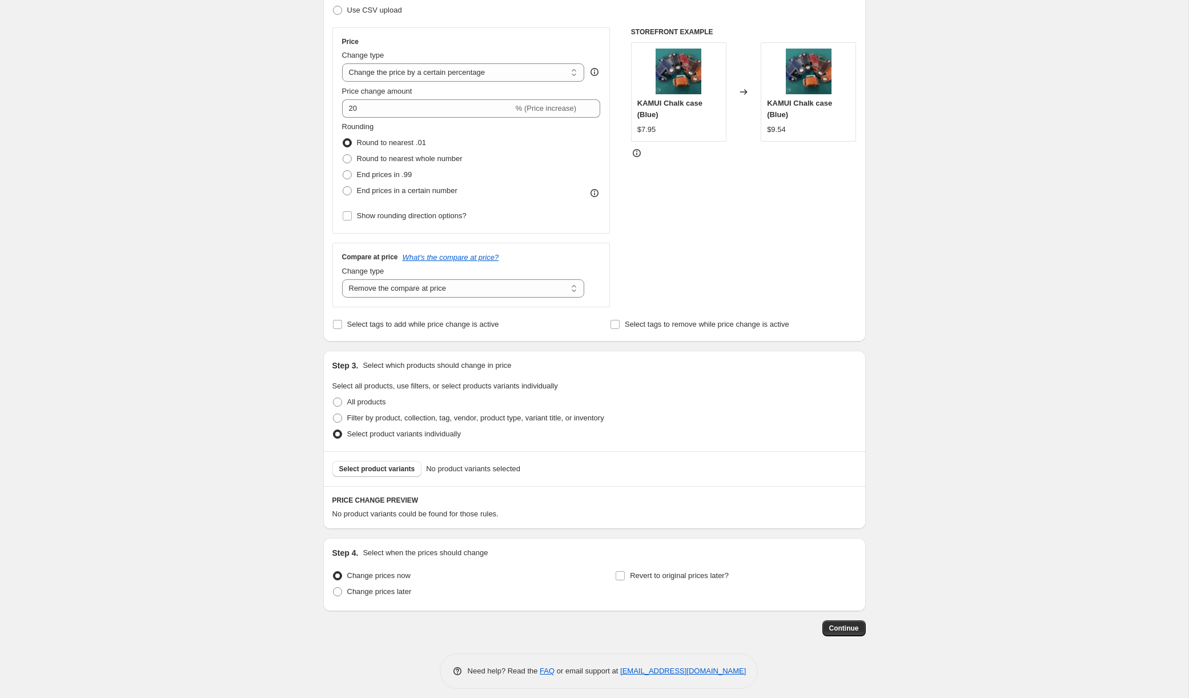
scroll to position [188, 0]
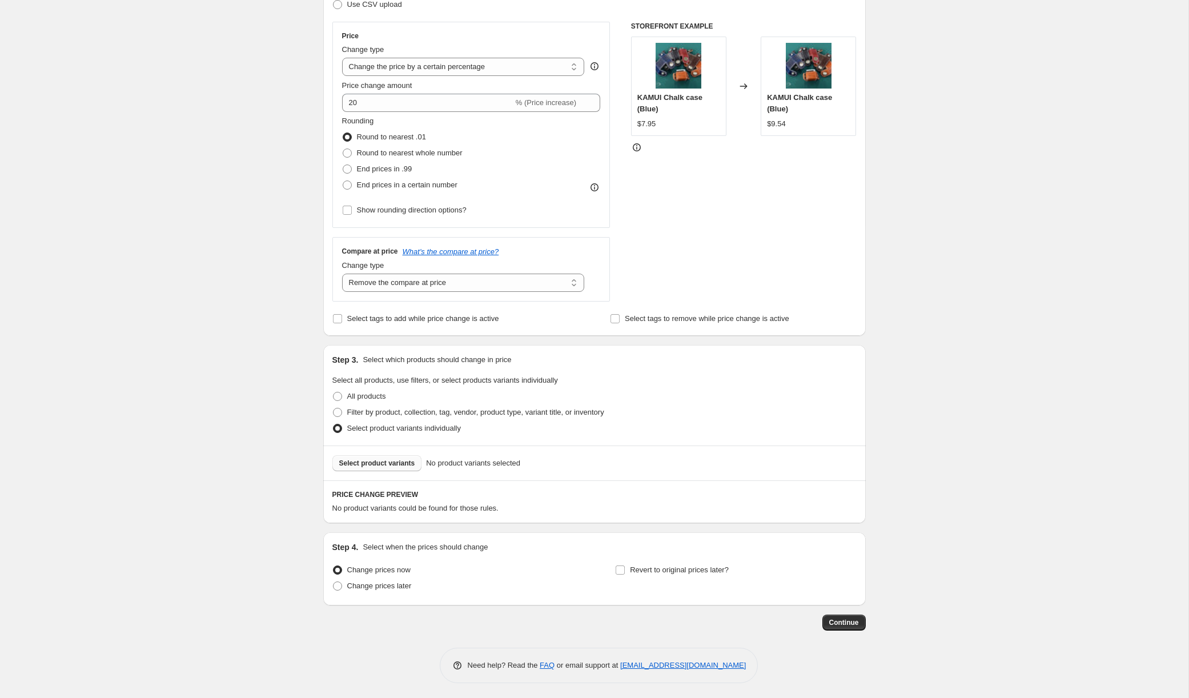
click at [402, 461] on span "Select product variants" at bounding box center [377, 463] width 76 height 9
